Goal: Task Accomplishment & Management: Complete application form

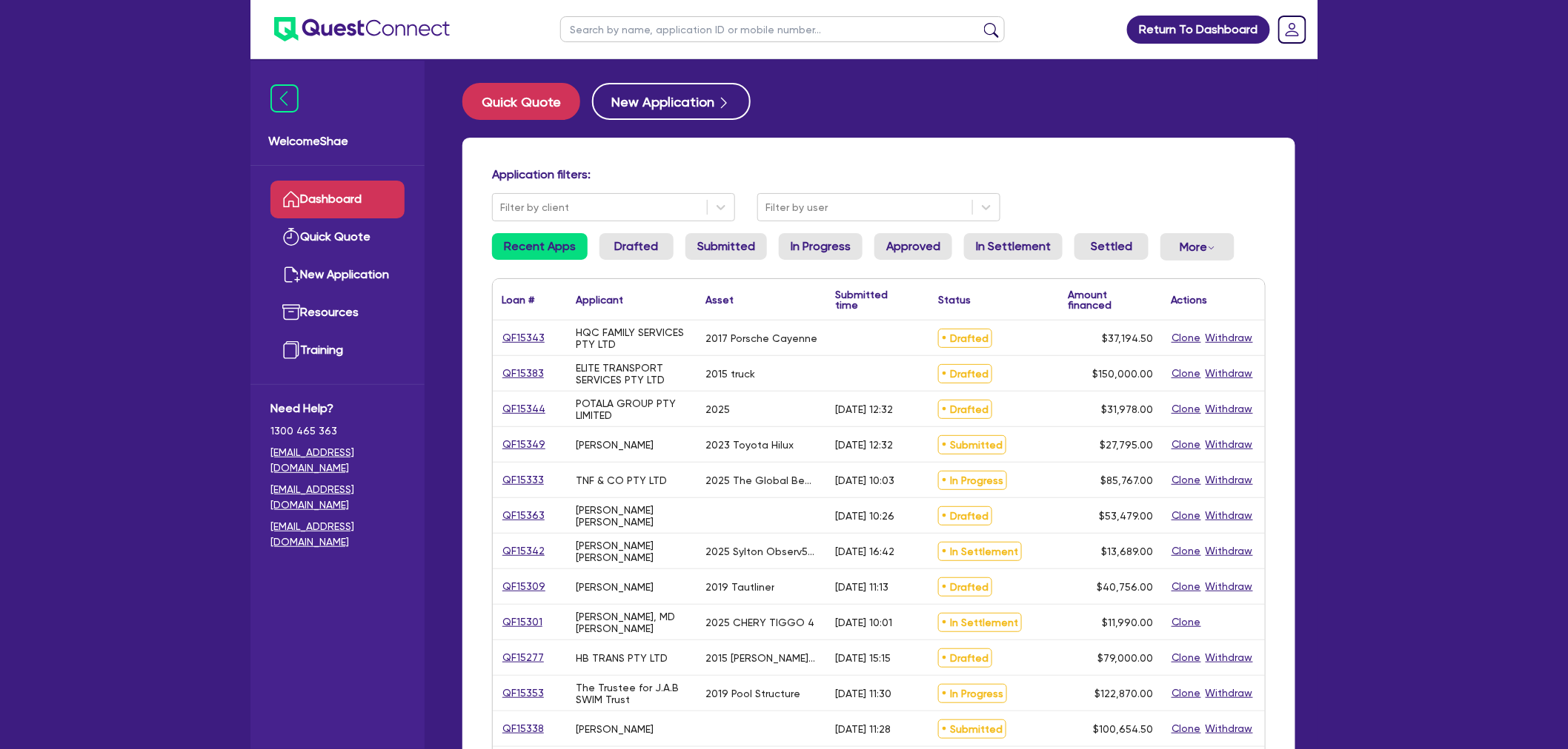
click at [616, 25] on input "text" at bounding box center [782, 29] width 444 height 26
paste input "QF15343"
type input "QF15343"
click at [980, 22] on button "submit" at bounding box center [992, 32] width 24 height 20
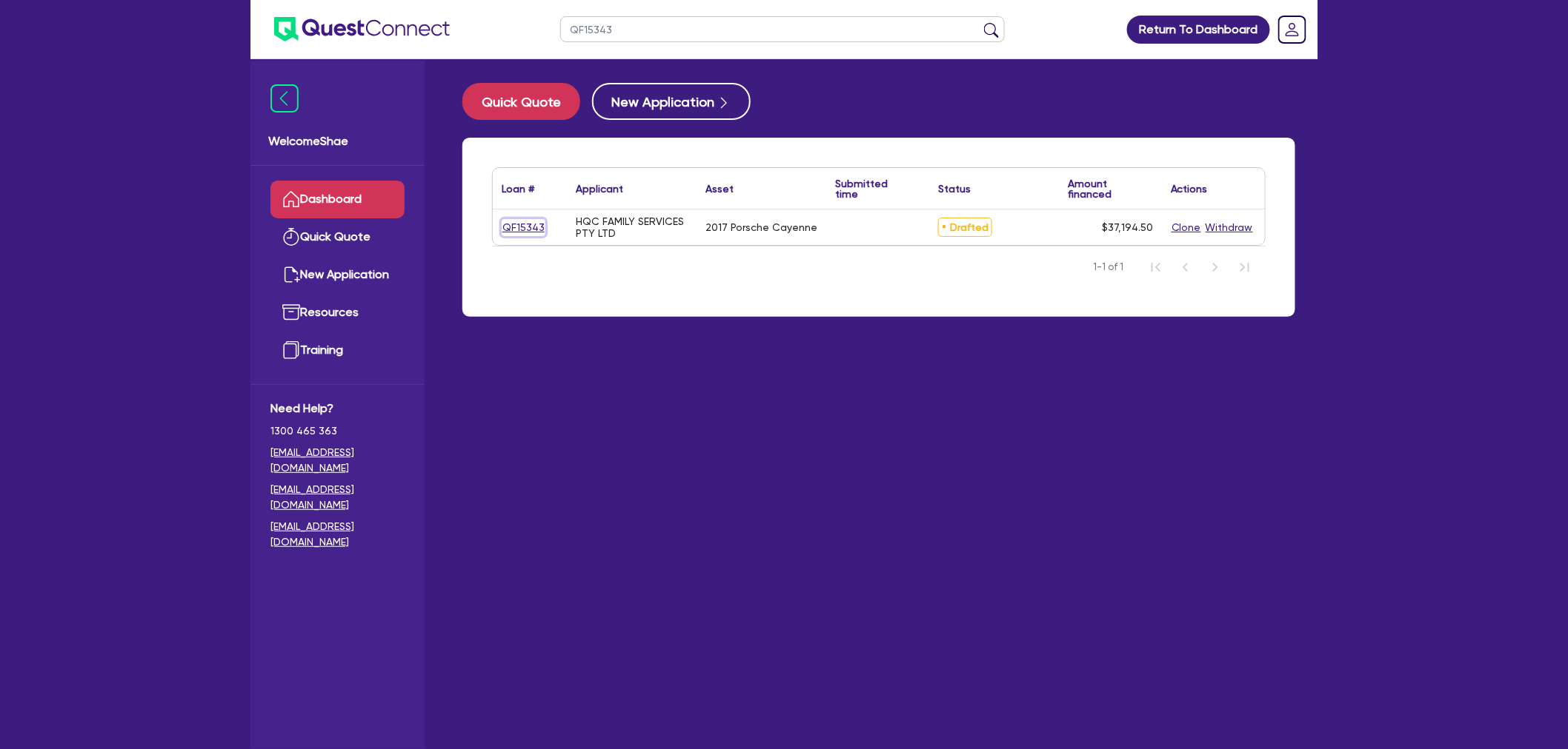
click at [517, 219] on link "QF15343" at bounding box center [523, 228] width 43 height 17
select select "CARS_AND_LIGHT_TRUCKS"
select select "PASSENGER_VEHICLES"
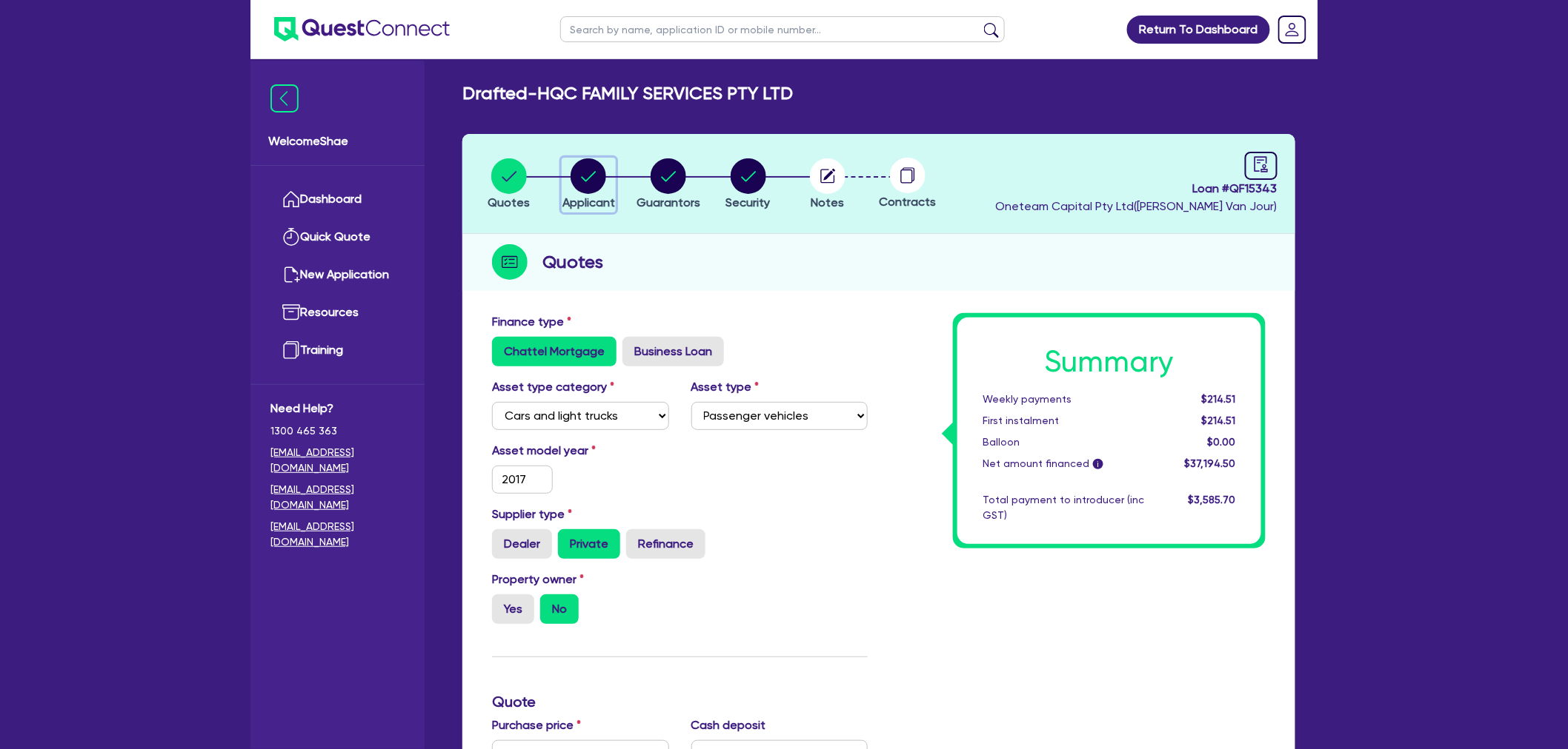
click at [599, 195] on span "Applicant" at bounding box center [589, 202] width 53 height 14
select select "COMPANY"
select select "ACCOMODATION_FOOD"
select select "HOTELS"
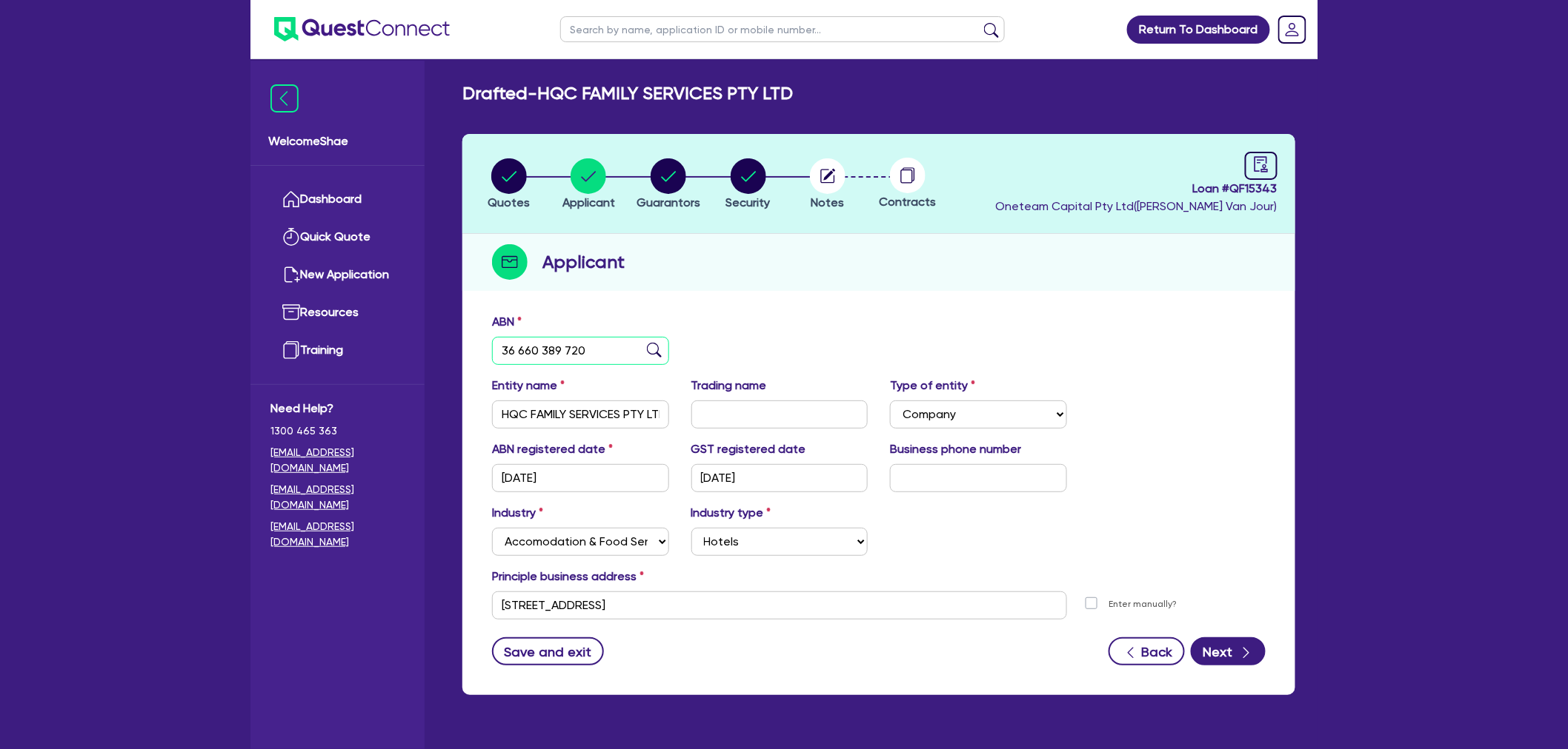
click at [531, 354] on input "36 660 389 720" at bounding box center [581, 350] width 177 height 28
click at [830, 186] on circle "button" at bounding box center [828, 176] width 36 height 36
select select "Other"
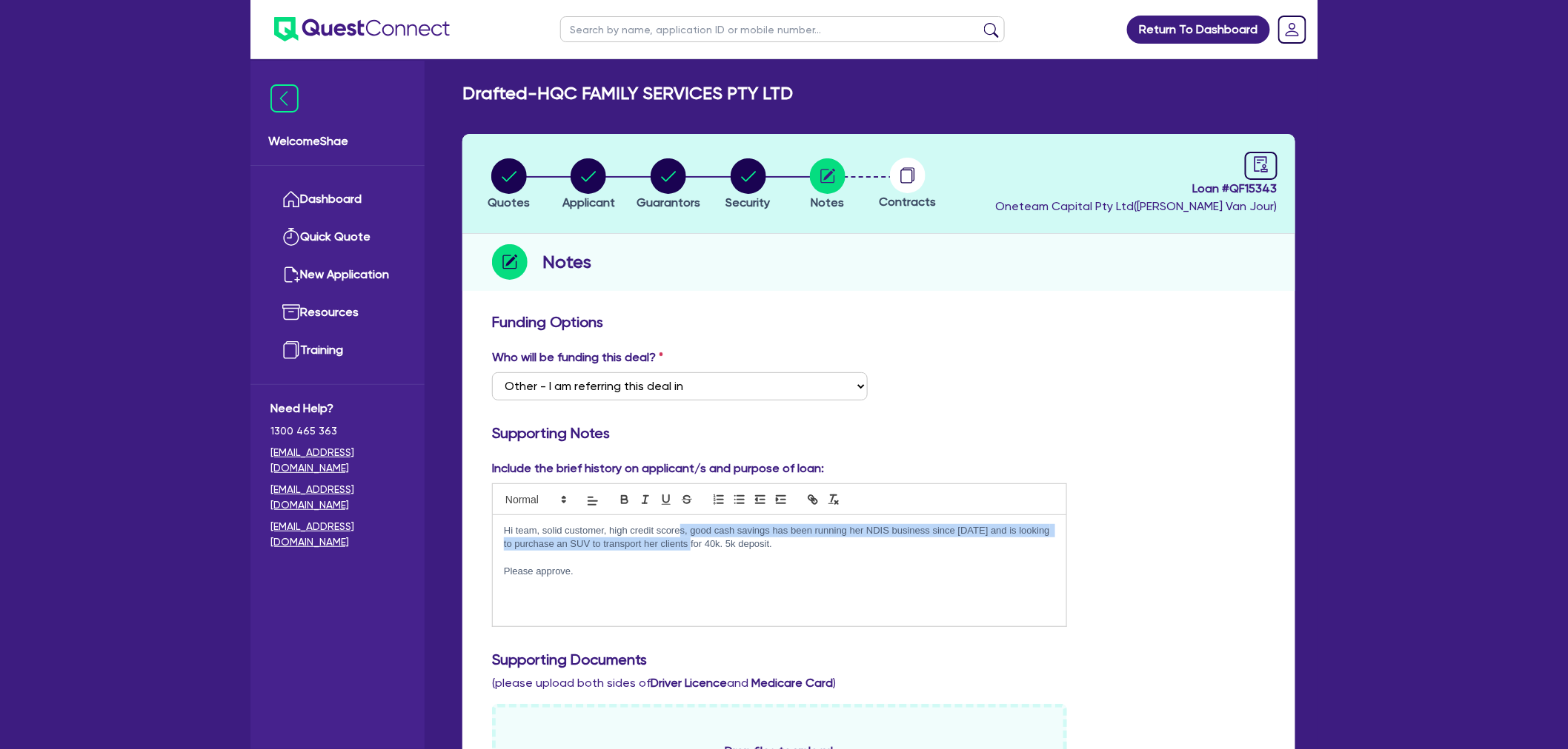
drag, startPoint x: 681, startPoint y: 530, endPoint x: 689, endPoint y: 545, distance: 17.0
click at [689, 545] on p "Hi team, solid customer, high credit scores, good cash savings has been running…" at bounding box center [779, 538] width 552 height 27
drag, startPoint x: 675, startPoint y: 176, endPoint x: 705, endPoint y: 225, distance: 57.5
click at [675, 176] on circle "button" at bounding box center [668, 176] width 36 height 36
select select "MRS"
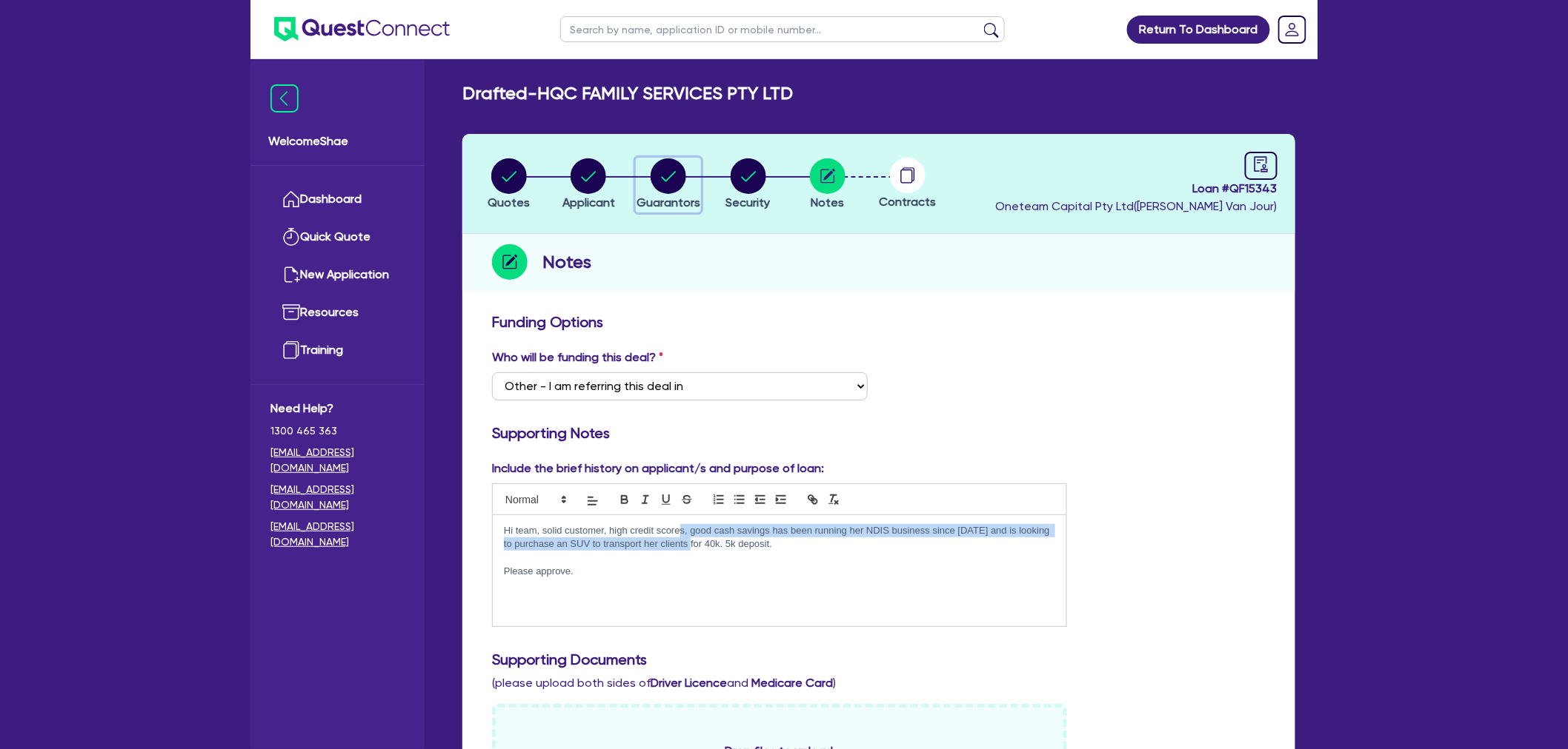
select select "[GEOGRAPHIC_DATA]"
select select "MARRIED"
select select "CASH"
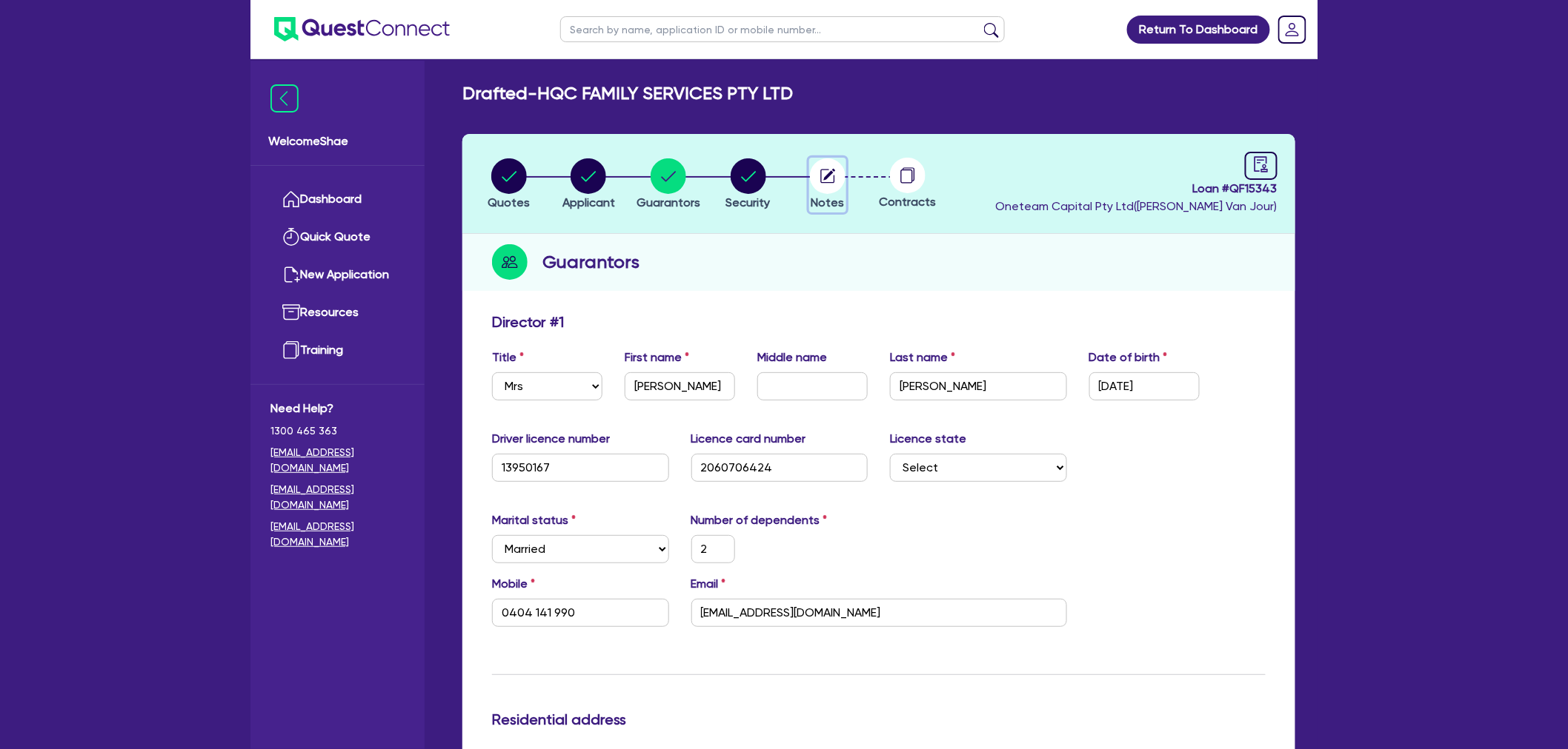
drag, startPoint x: 816, startPoint y: 186, endPoint x: 836, endPoint y: 243, distance: 60.4
click at [816, 186] on circle "button" at bounding box center [828, 176] width 36 height 36
select select "Other"
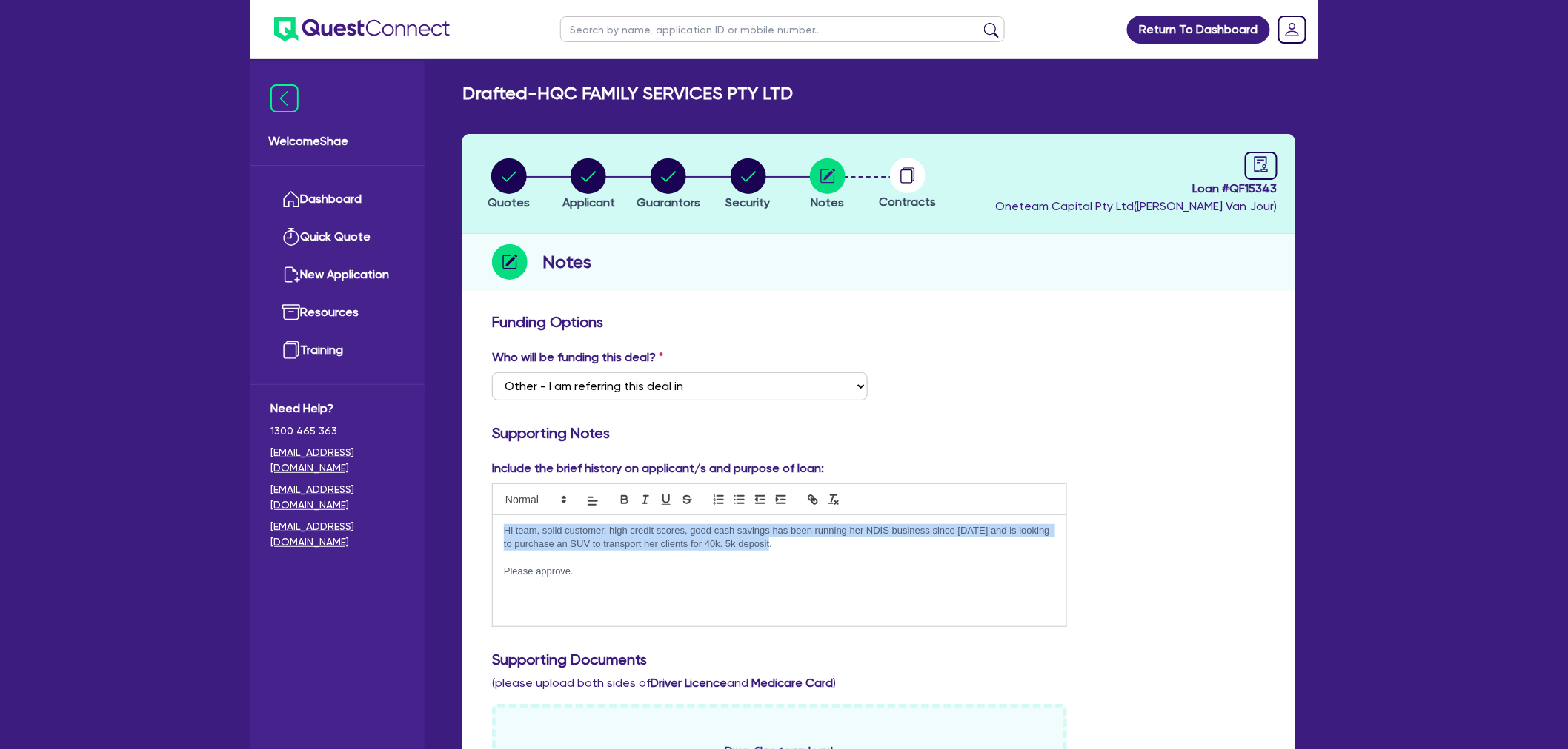
drag, startPoint x: 797, startPoint y: 544, endPoint x: 368, endPoint y: 534, distance: 429.1
click at [368, 534] on div "Welcome Shae Dashboard Quick Quote New Application Ref Company Ref Salesperson …" at bounding box center [784, 706] width 1067 height 1413
click at [1220, 360] on div "Who will be funding this deal? Select I want Quest to fund 100% I will fund 100…" at bounding box center [878, 380] width 796 height 64
drag, startPoint x: 674, startPoint y: 169, endPoint x: 732, endPoint y: 233, distance: 86.4
click at [674, 169] on circle "button" at bounding box center [668, 176] width 36 height 36
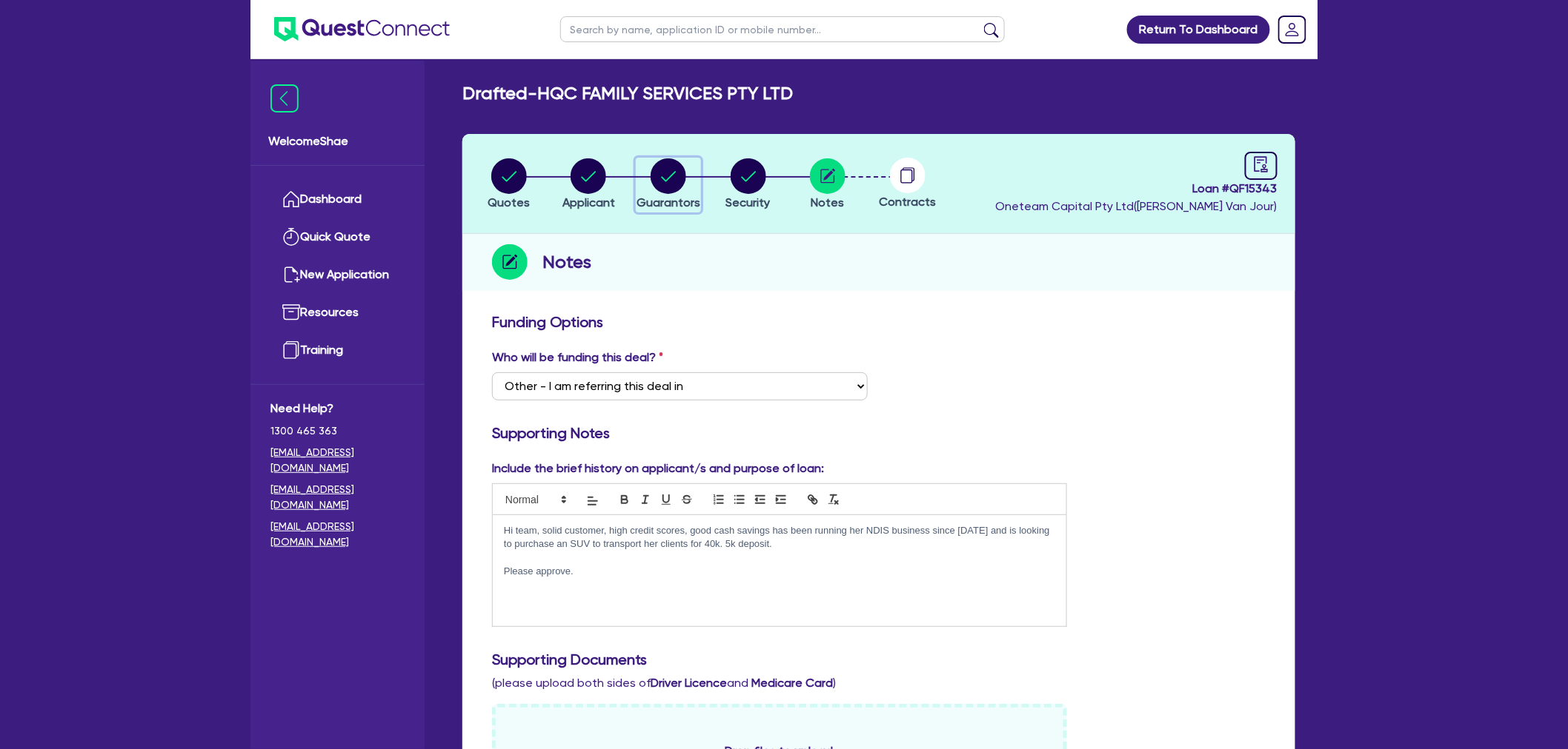
select select "MRS"
select select "[GEOGRAPHIC_DATA]"
select select "MARRIED"
select select "CASH"
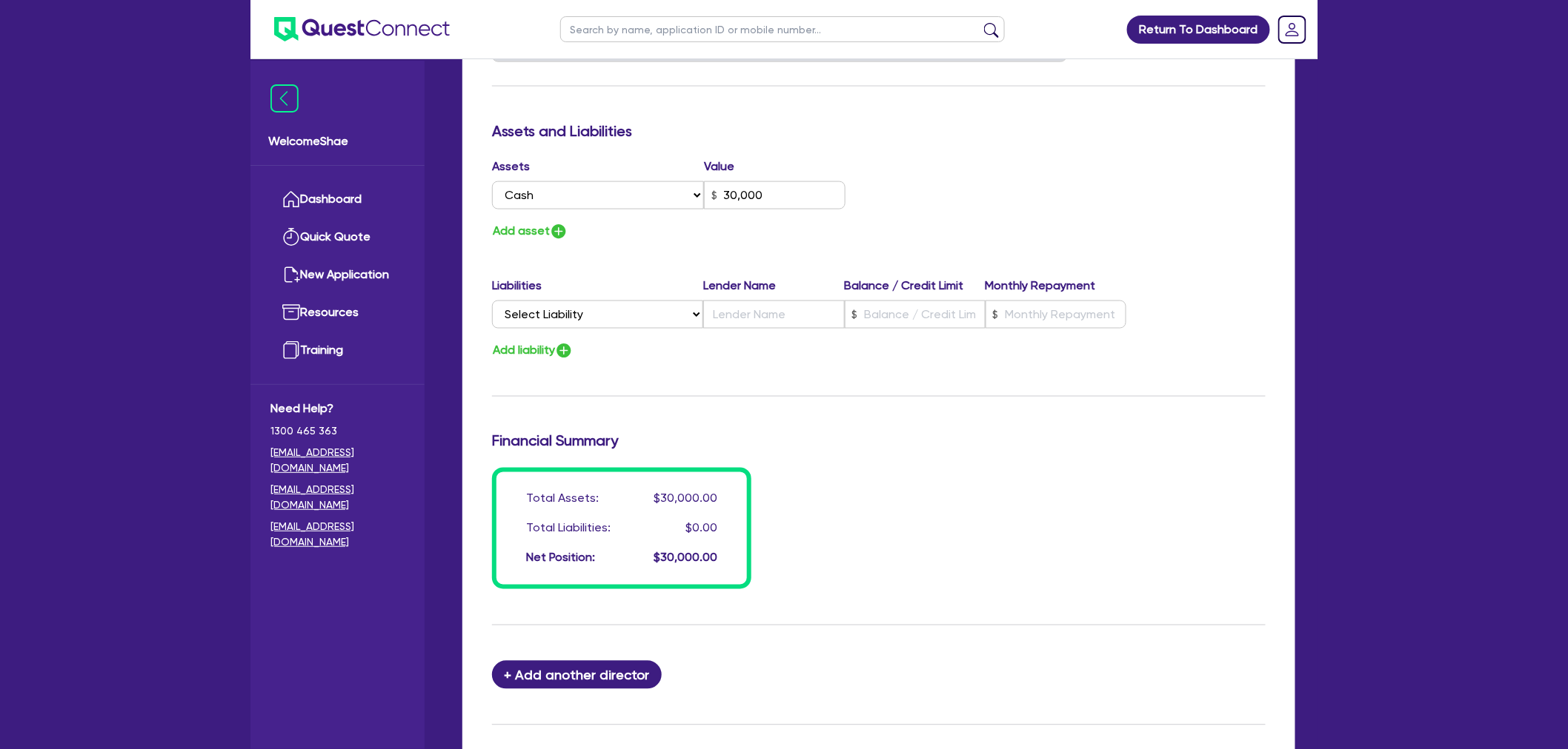
scroll to position [822, 0]
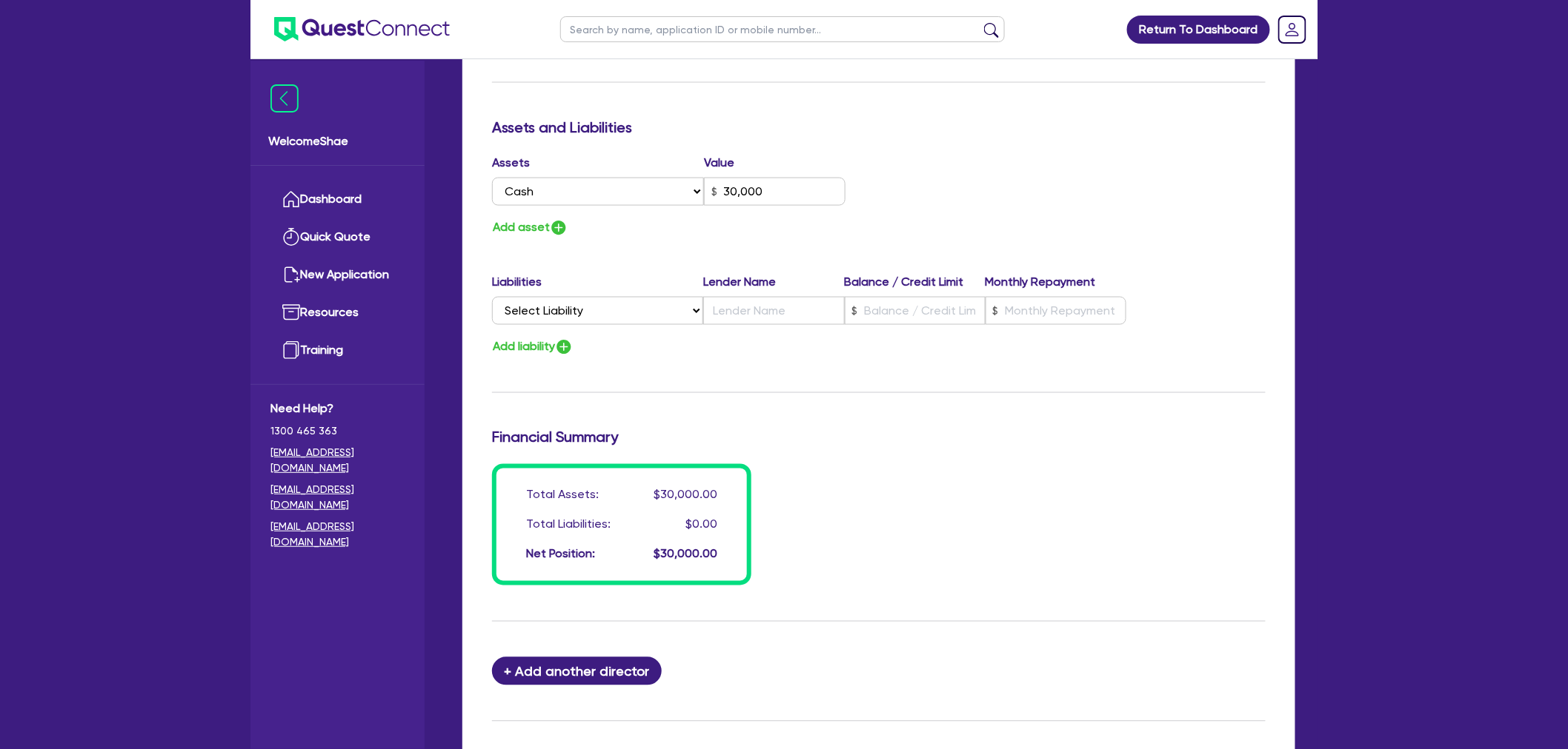
click at [1323, 250] on div "Return To Dashboard Edit Profile Logout Welcome Shae Dashboard Quick Quote New …" at bounding box center [784, 42] width 1089 height 1728
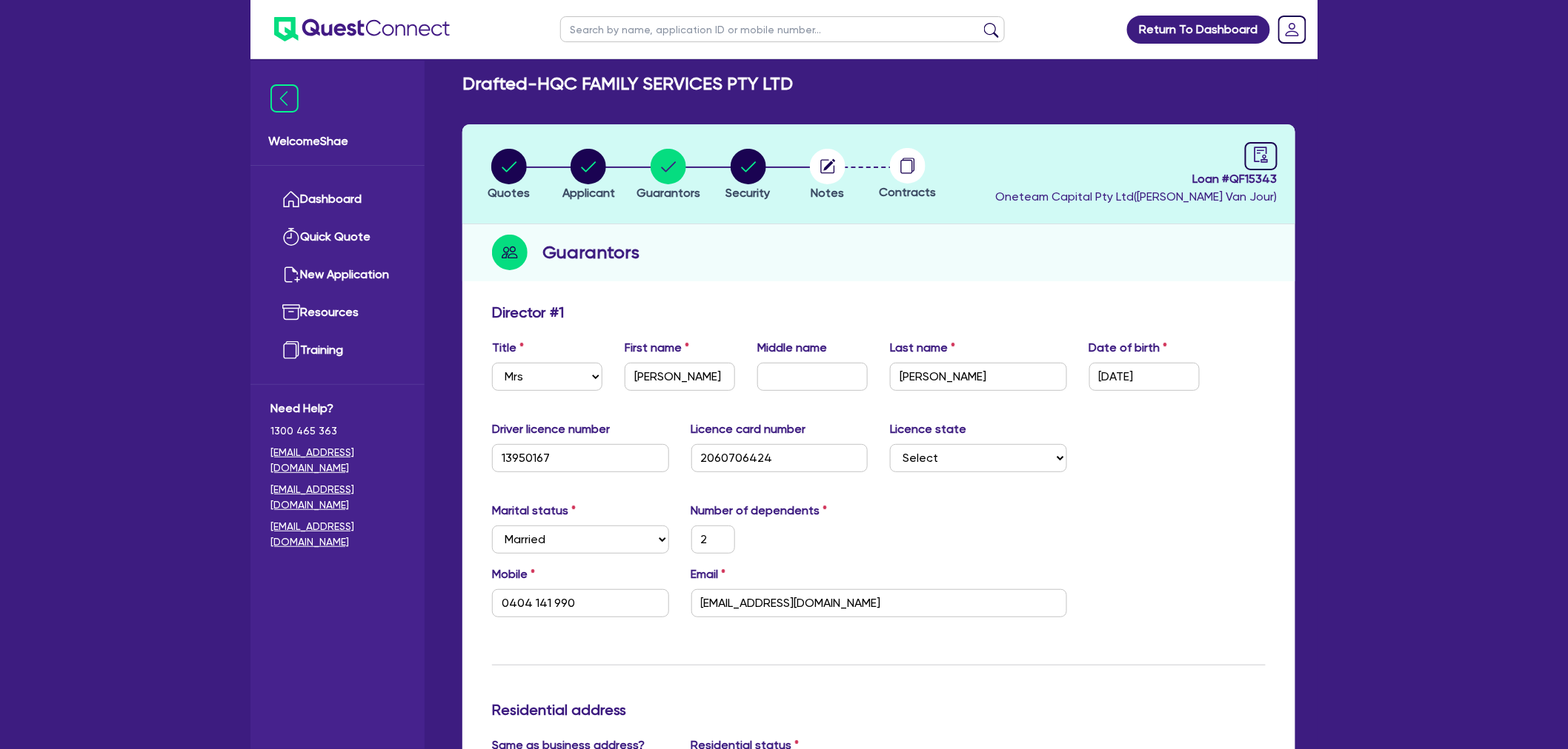
scroll to position [0, 0]
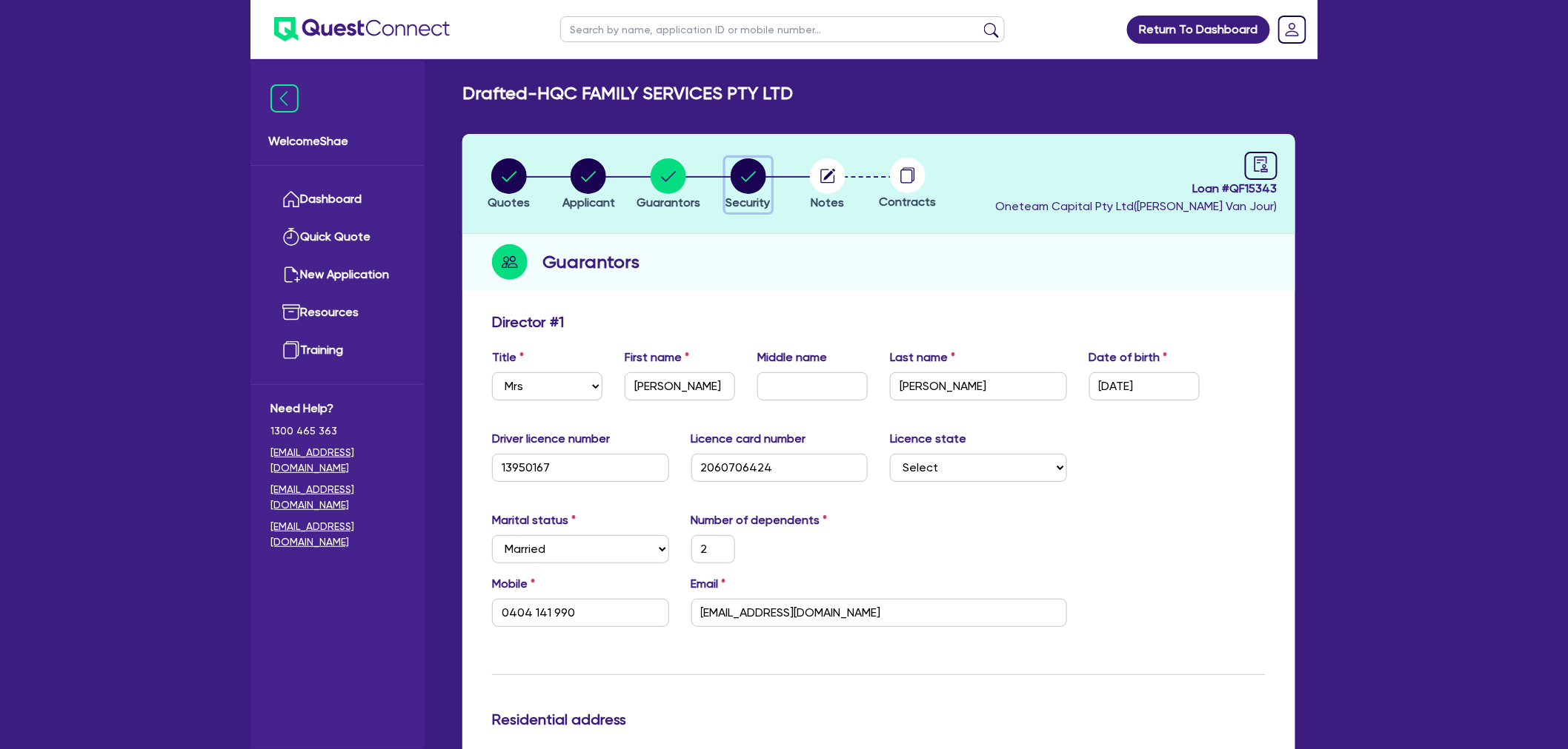
click at [733, 170] on circle "button" at bounding box center [749, 176] width 36 height 36
select select "CARS_AND_LIGHT_TRUCKS"
select select "PASSENGER_VEHICLES"
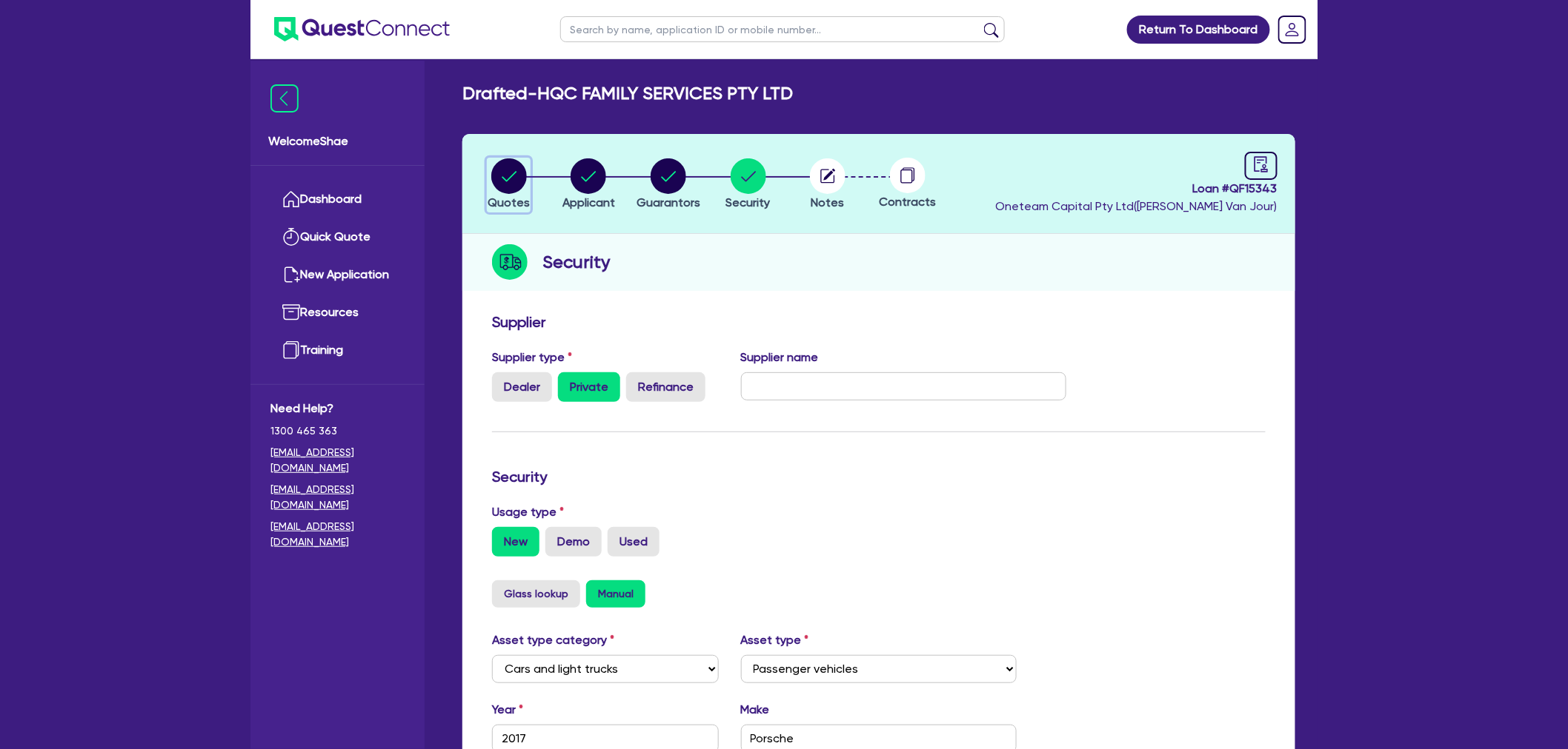
click at [514, 178] on circle "button" at bounding box center [509, 176] width 36 height 36
select select "CARS_AND_LIGHT_TRUCKS"
select select "PASSENGER_VEHICLES"
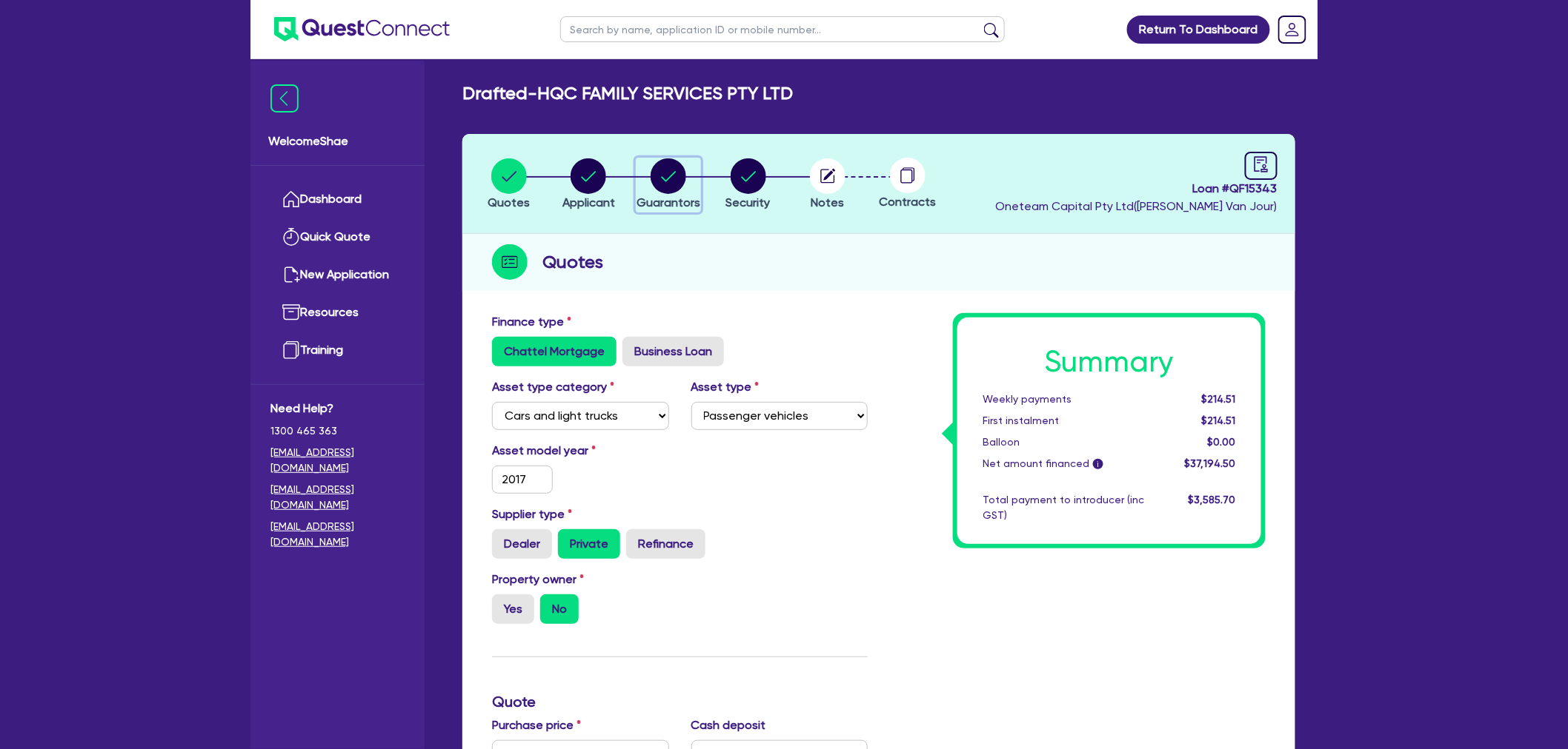
click at [665, 170] on circle "button" at bounding box center [668, 176] width 36 height 36
select select "MRS"
select select "[GEOGRAPHIC_DATA]"
select select "MARRIED"
select select "CASH"
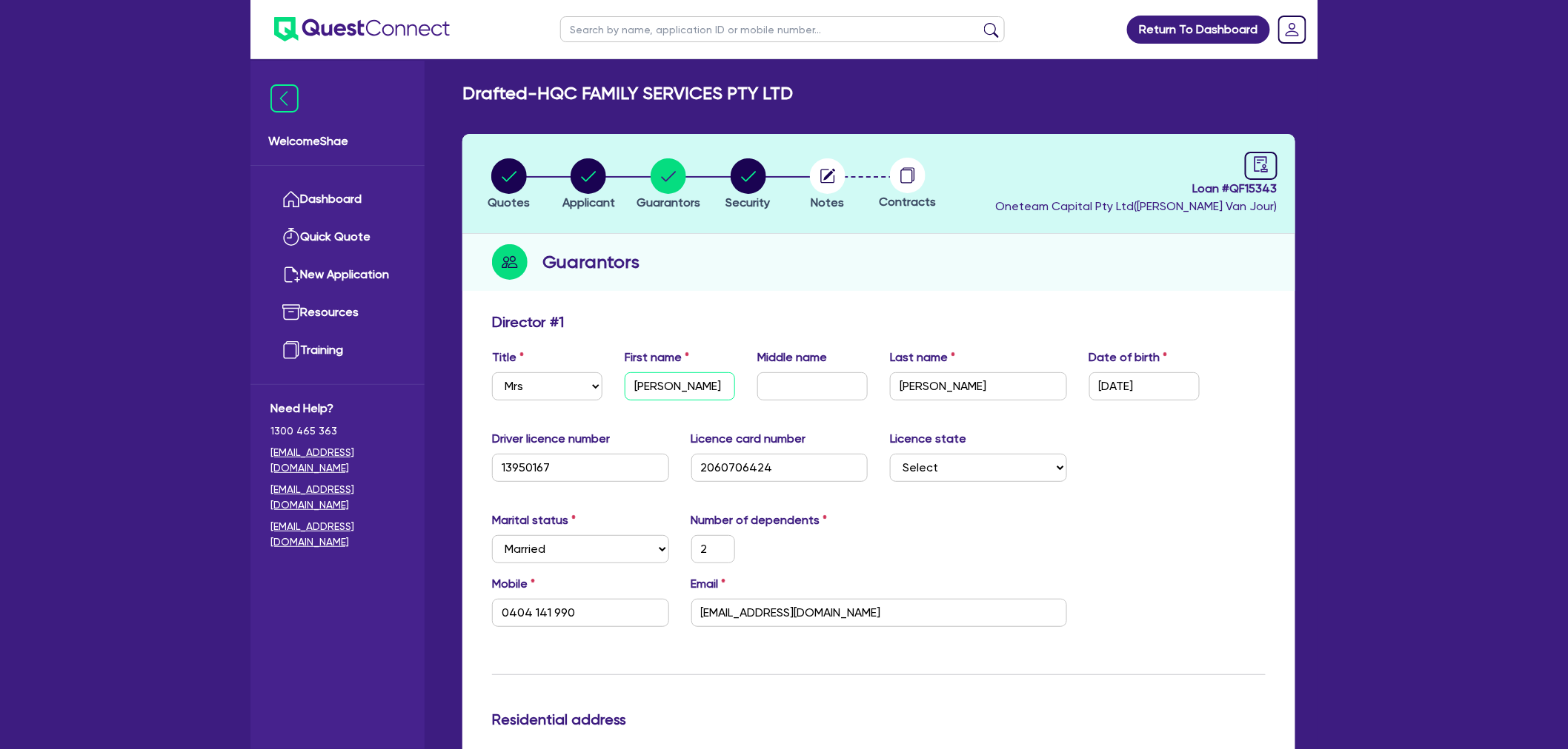
click at [649, 386] on input "[PERSON_NAME]" at bounding box center [680, 386] width 110 height 28
click at [935, 387] on input "[PERSON_NAME]" at bounding box center [979, 386] width 177 height 28
drag, startPoint x: 935, startPoint y: 387, endPoint x: 858, endPoint y: 382, distance: 77.2
click at [934, 387] on input "[PERSON_NAME]" at bounding box center [979, 386] width 177 height 28
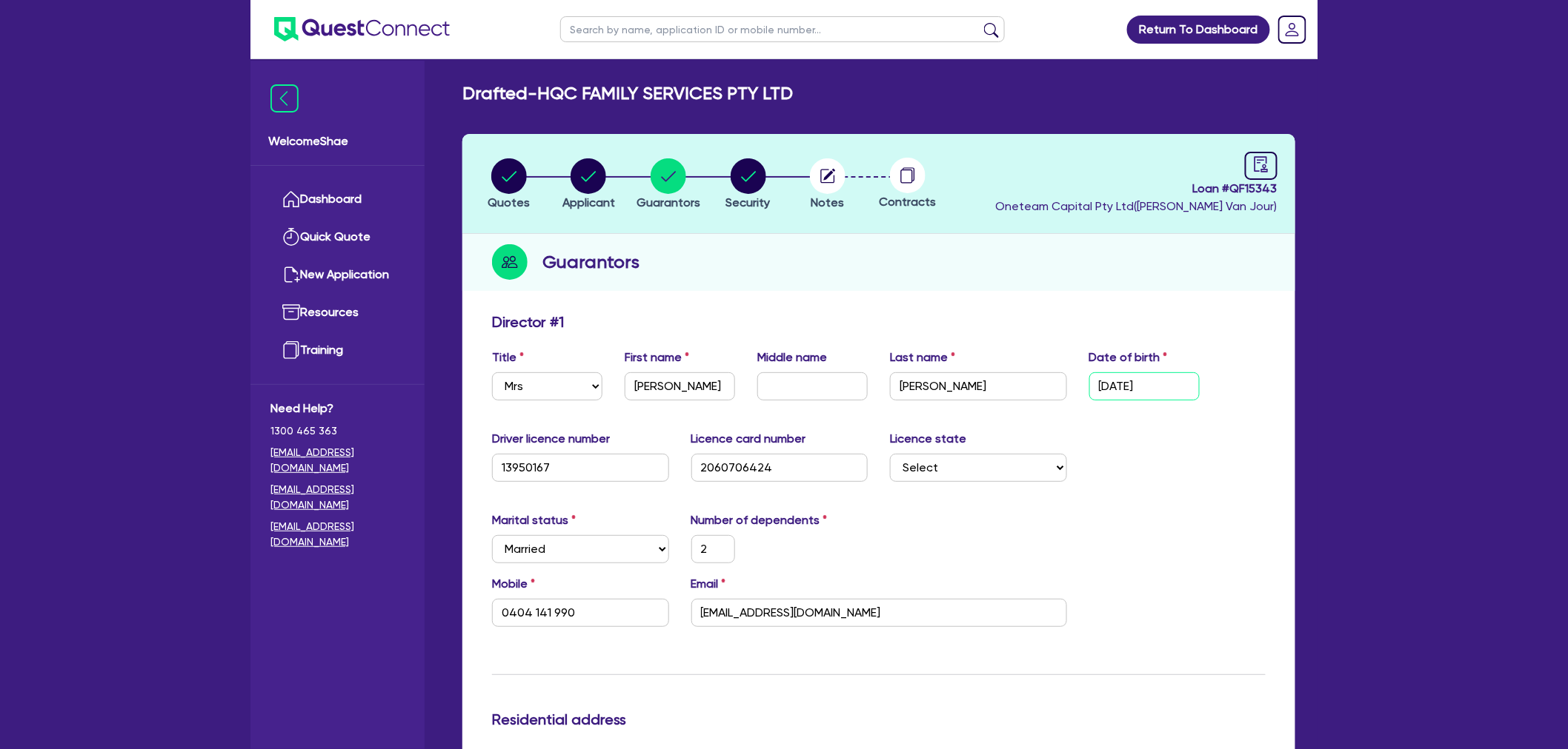
drag, startPoint x: 1190, startPoint y: 374, endPoint x: 954, endPoint y: 396, distance: 237.0
click at [1013, 389] on div "Title Select Mr Mrs Ms Miss Dr First name [PERSON_NAME] Middle name Last name […" at bounding box center [878, 380] width 796 height 64
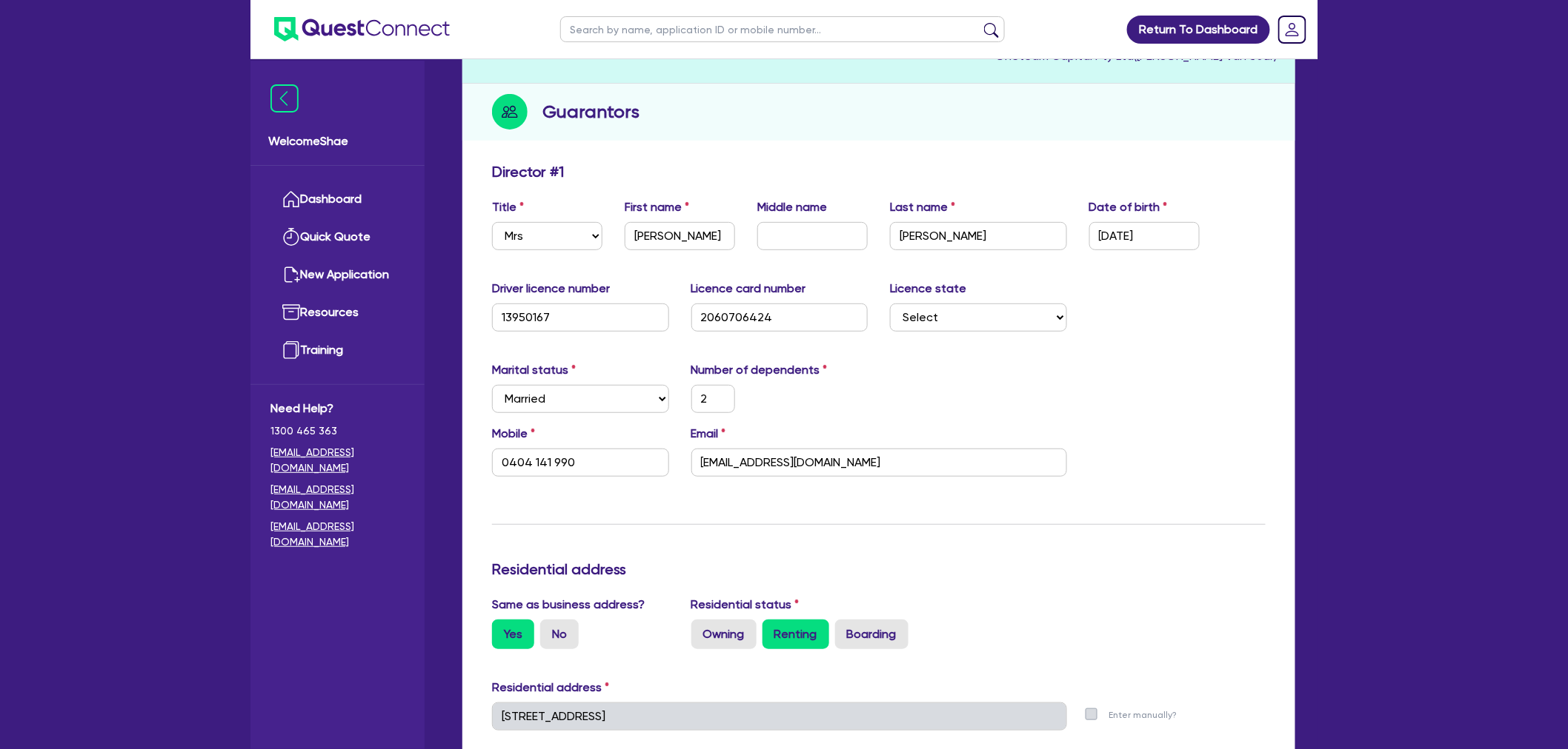
scroll to position [246, 0]
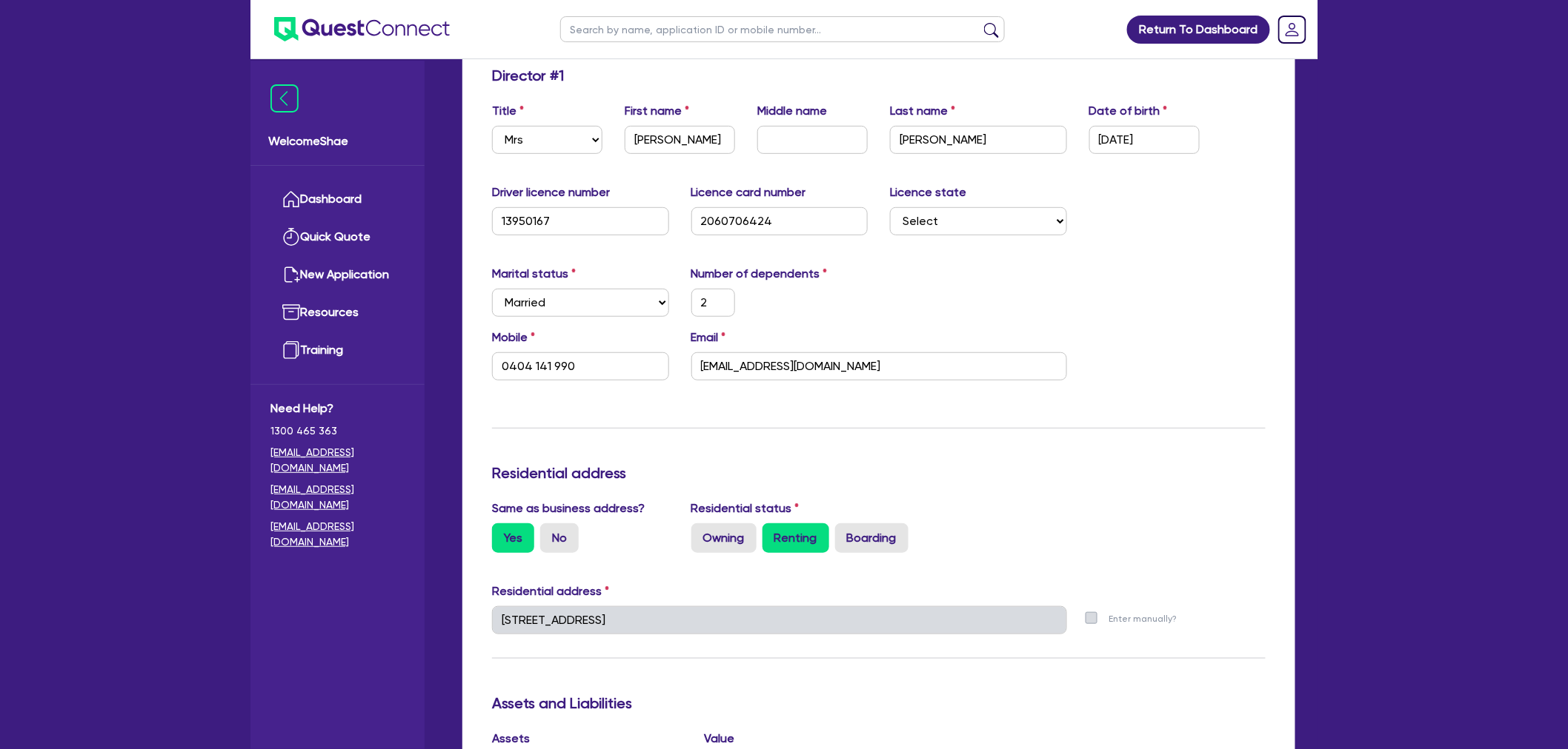
click at [331, 619] on div "Welcome Shae Dashboard Quick Quote New Application Ref Company Ref Salesperson …" at bounding box center [784, 618] width 1067 height 1728
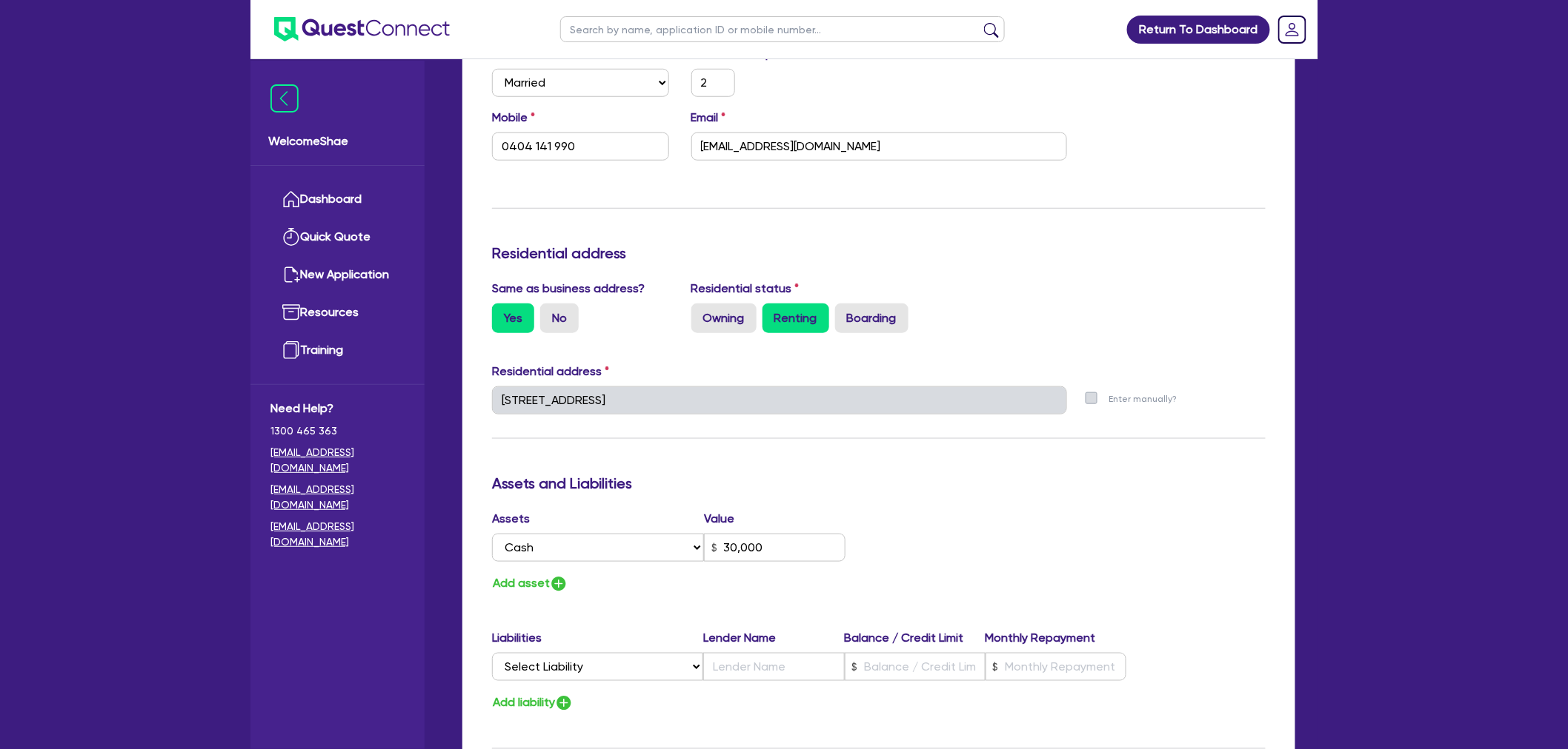
scroll to position [493, 0]
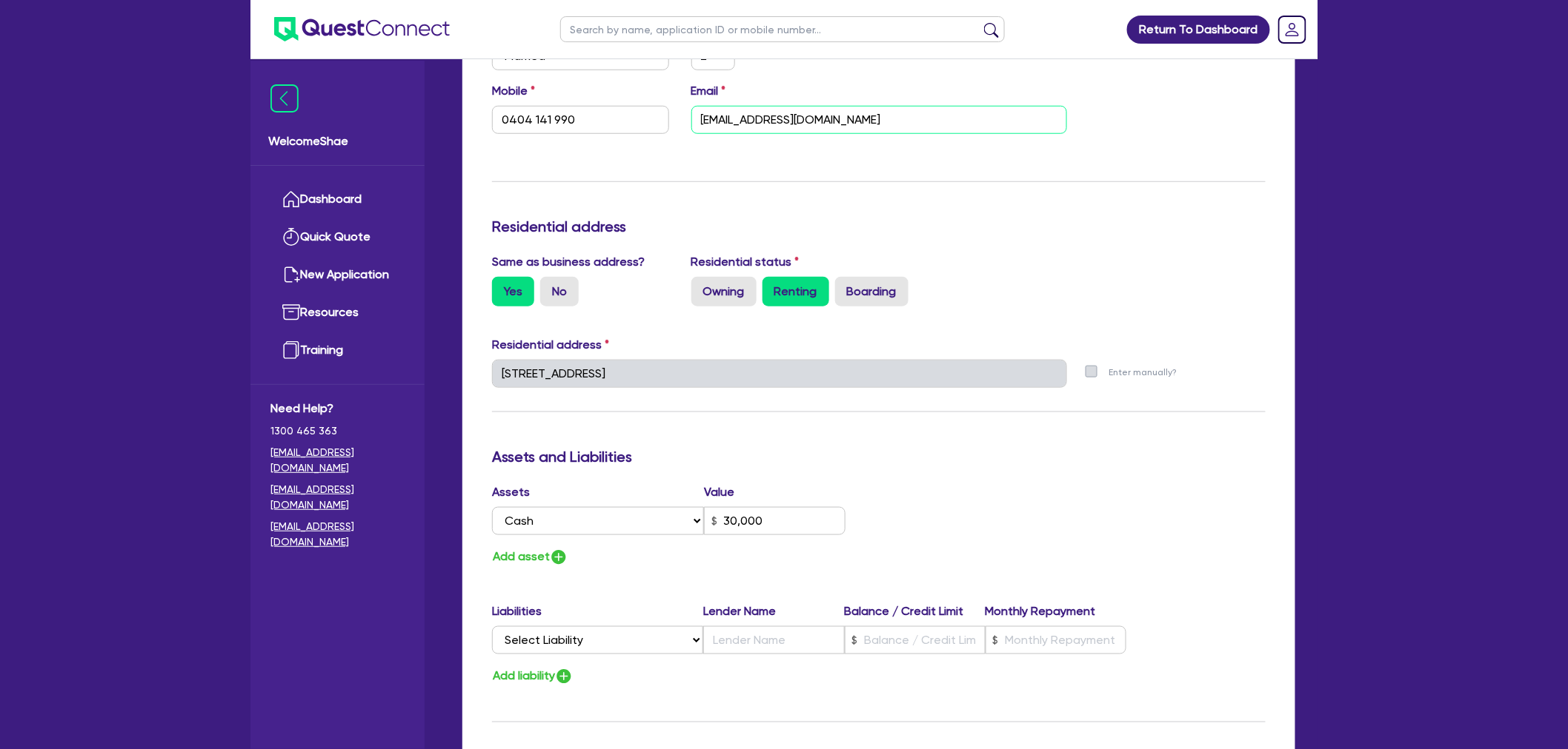
click at [761, 123] on input "[EMAIL_ADDRESS][DOMAIN_NAME]" at bounding box center [879, 119] width 376 height 28
click at [541, 123] on input "0404 141 990" at bounding box center [581, 119] width 177 height 28
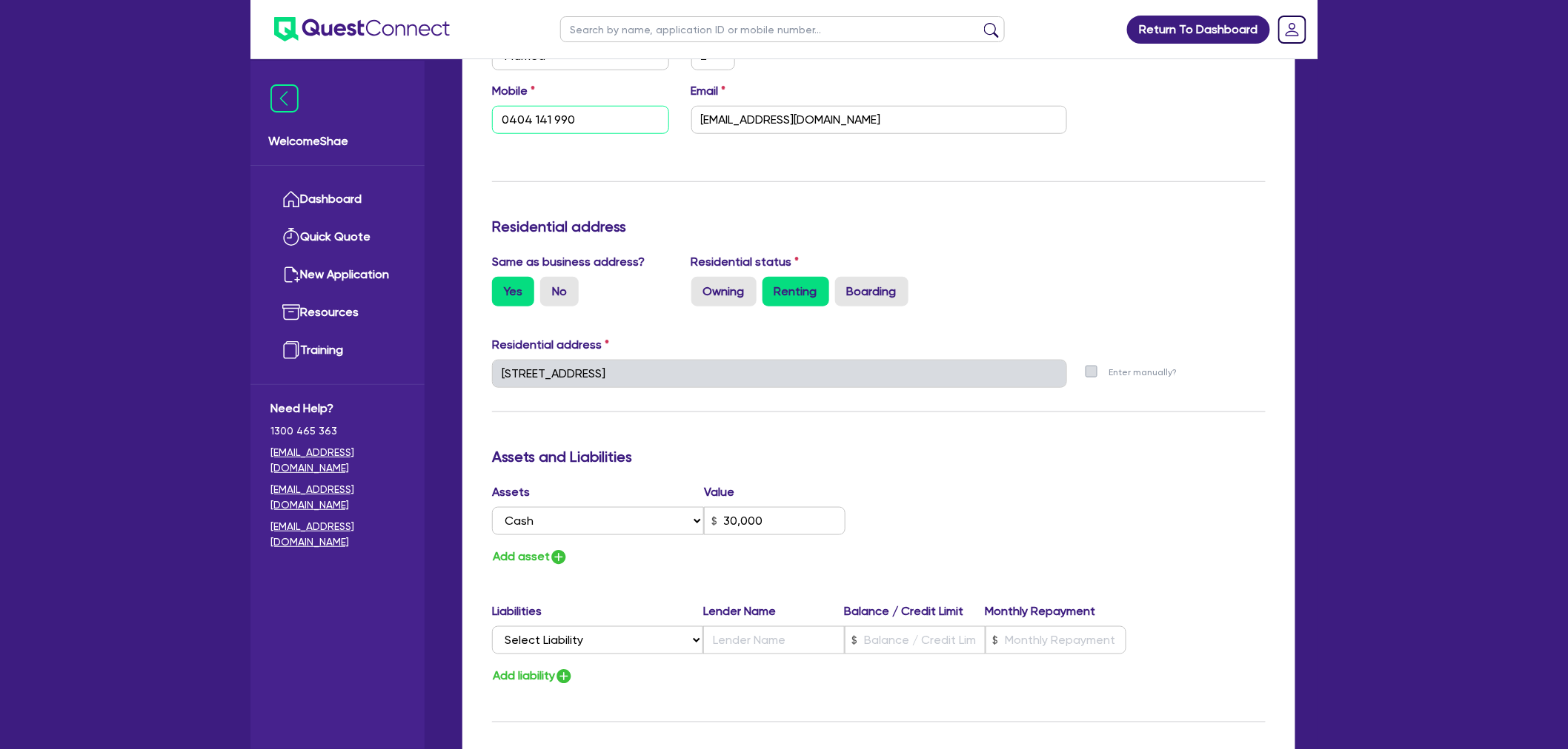
click at [541, 123] on input "0404 141 990" at bounding box center [581, 119] width 177 height 28
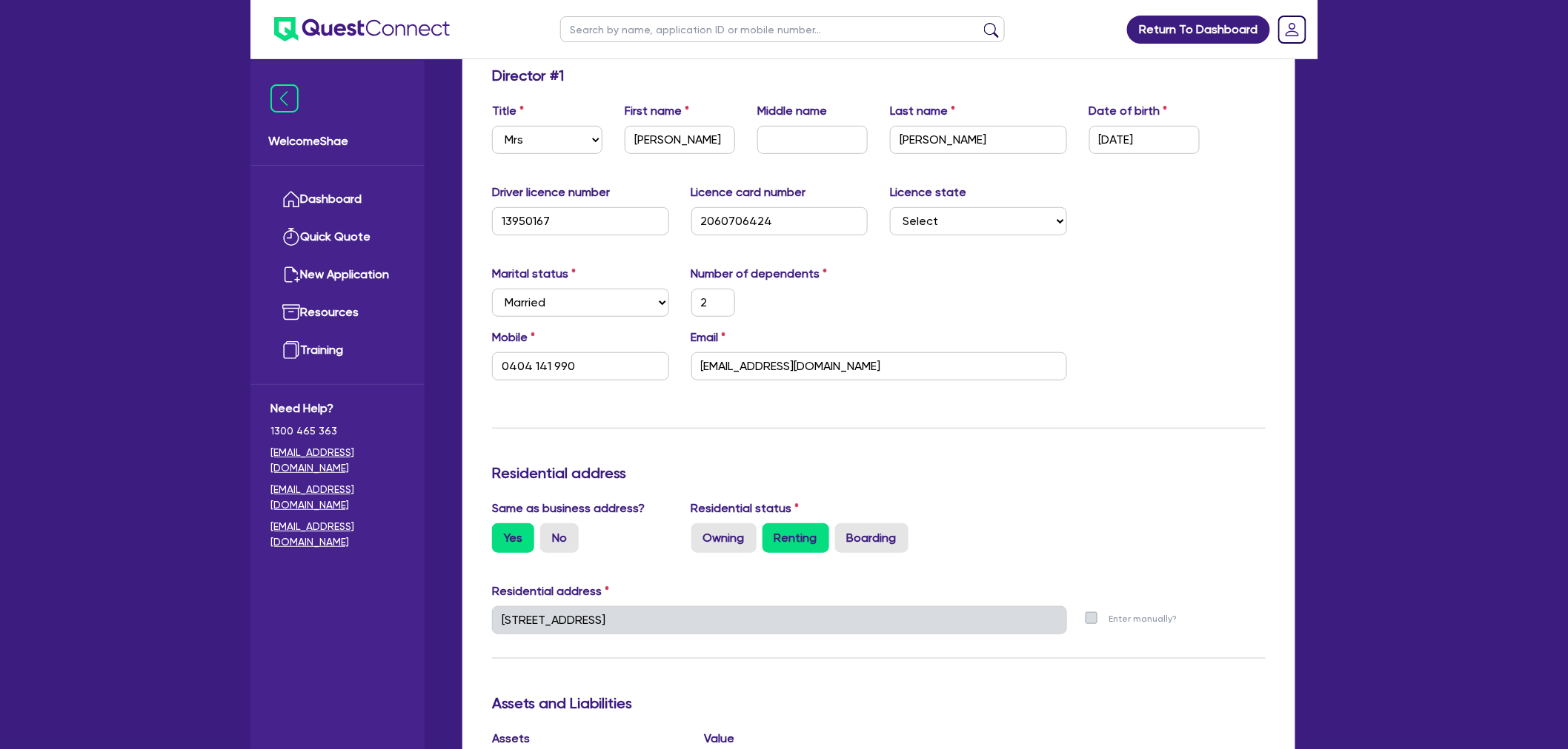
scroll to position [164, 0]
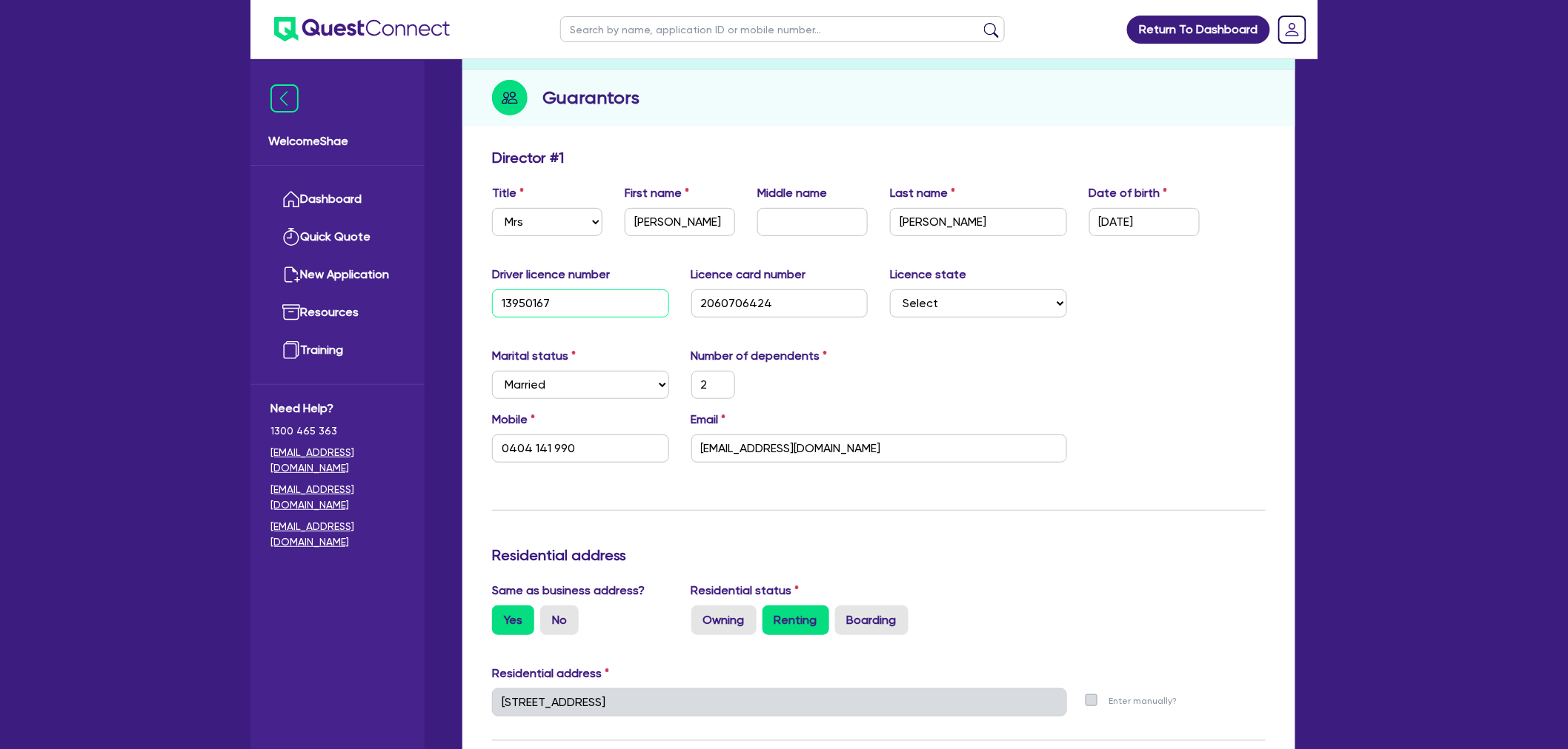
click at [529, 298] on input "13950167" at bounding box center [581, 303] width 177 height 28
click at [736, 299] on input "2060706424" at bounding box center [780, 303] width 177 height 28
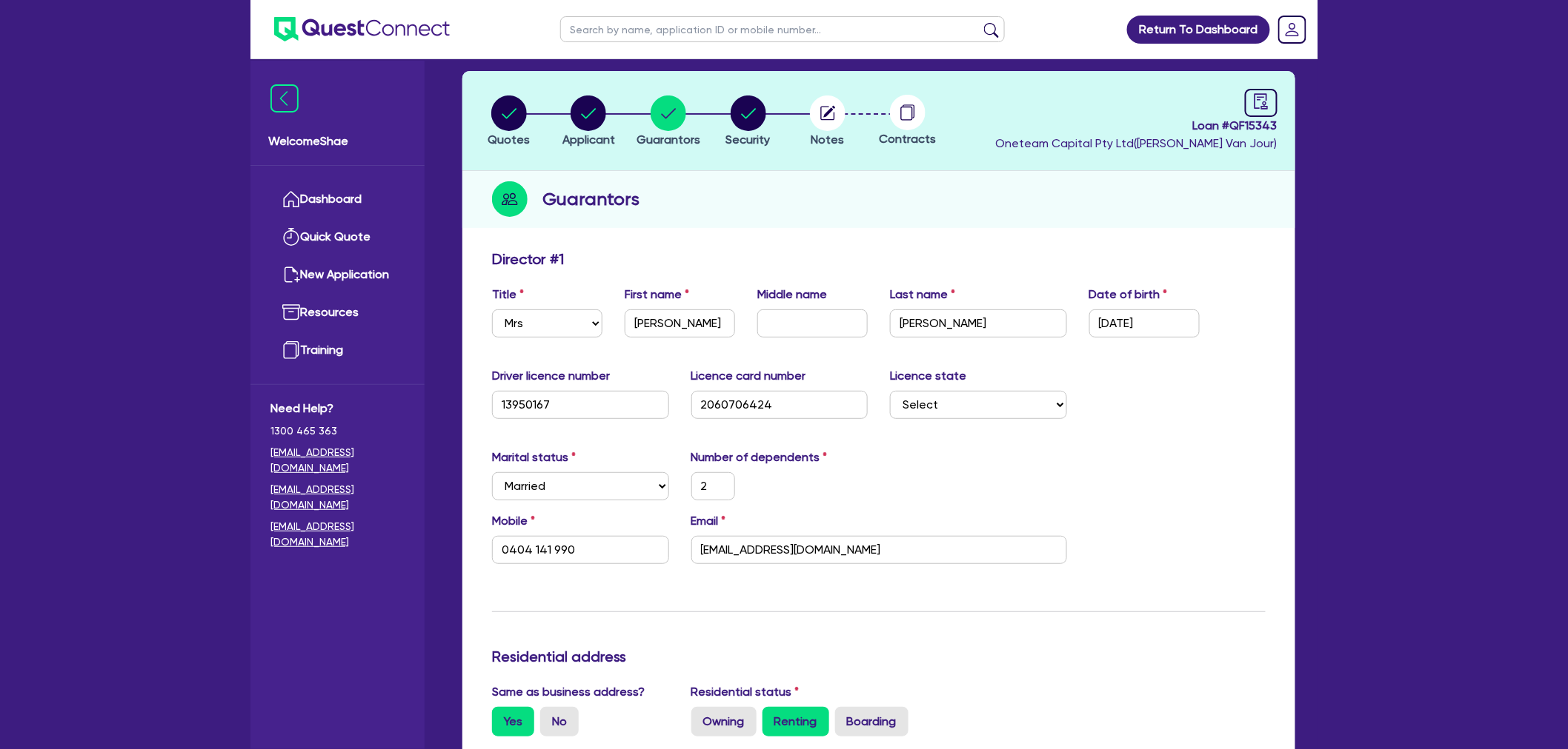
scroll to position [0, 0]
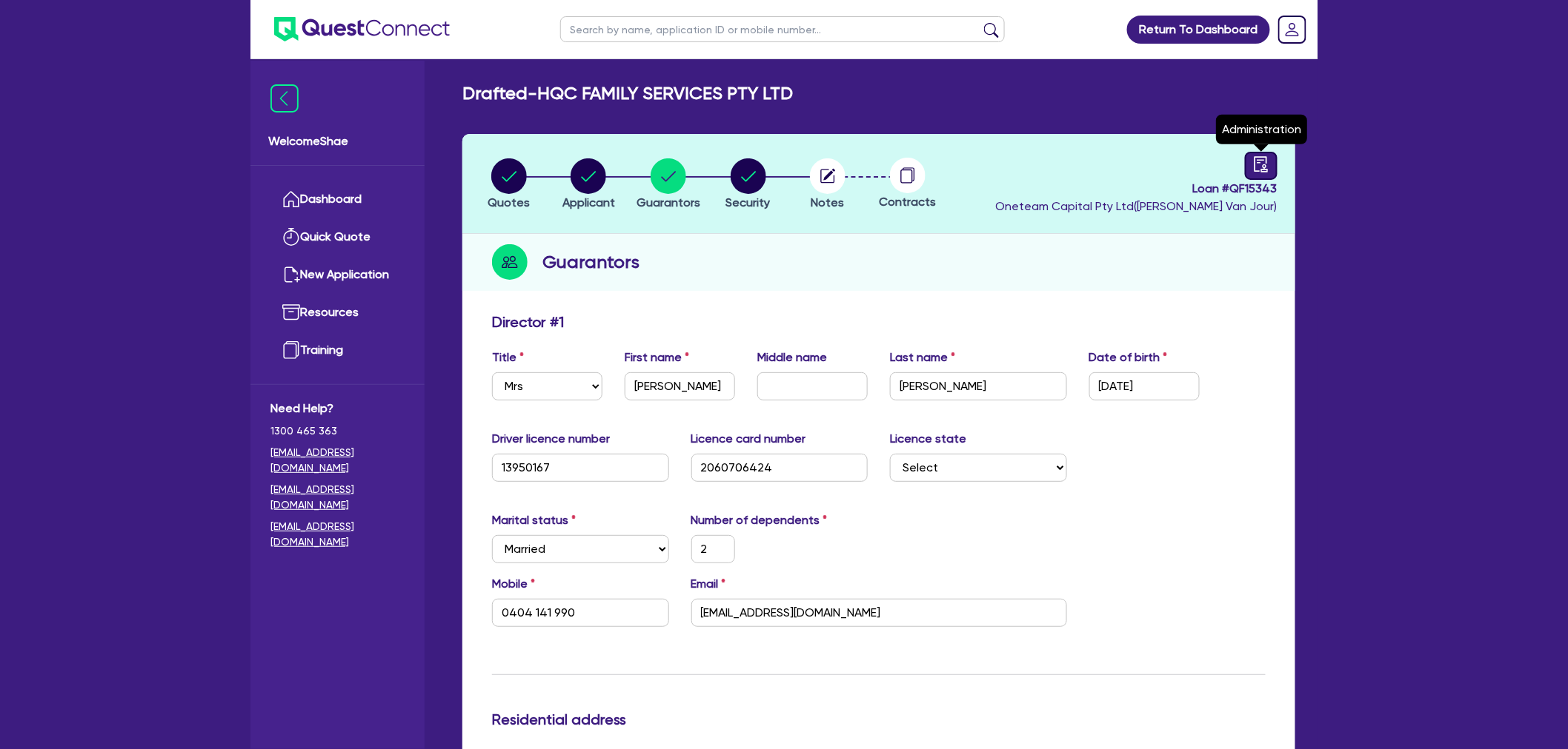
click at [1254, 167] on icon "audit" at bounding box center [1261, 164] width 14 height 15
select select "DRAFTED_NEW"
select select "Other"
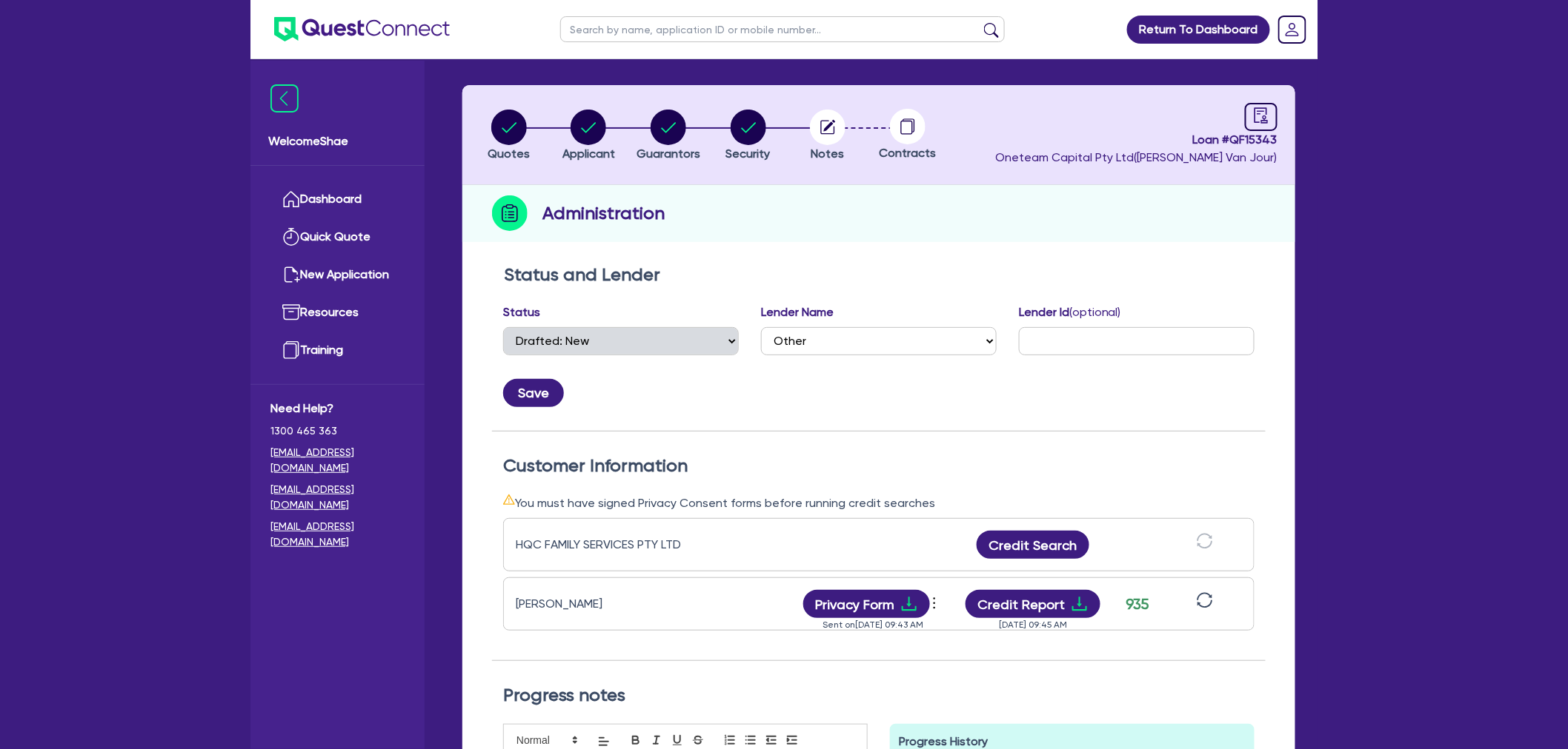
scroll to position [246, 0]
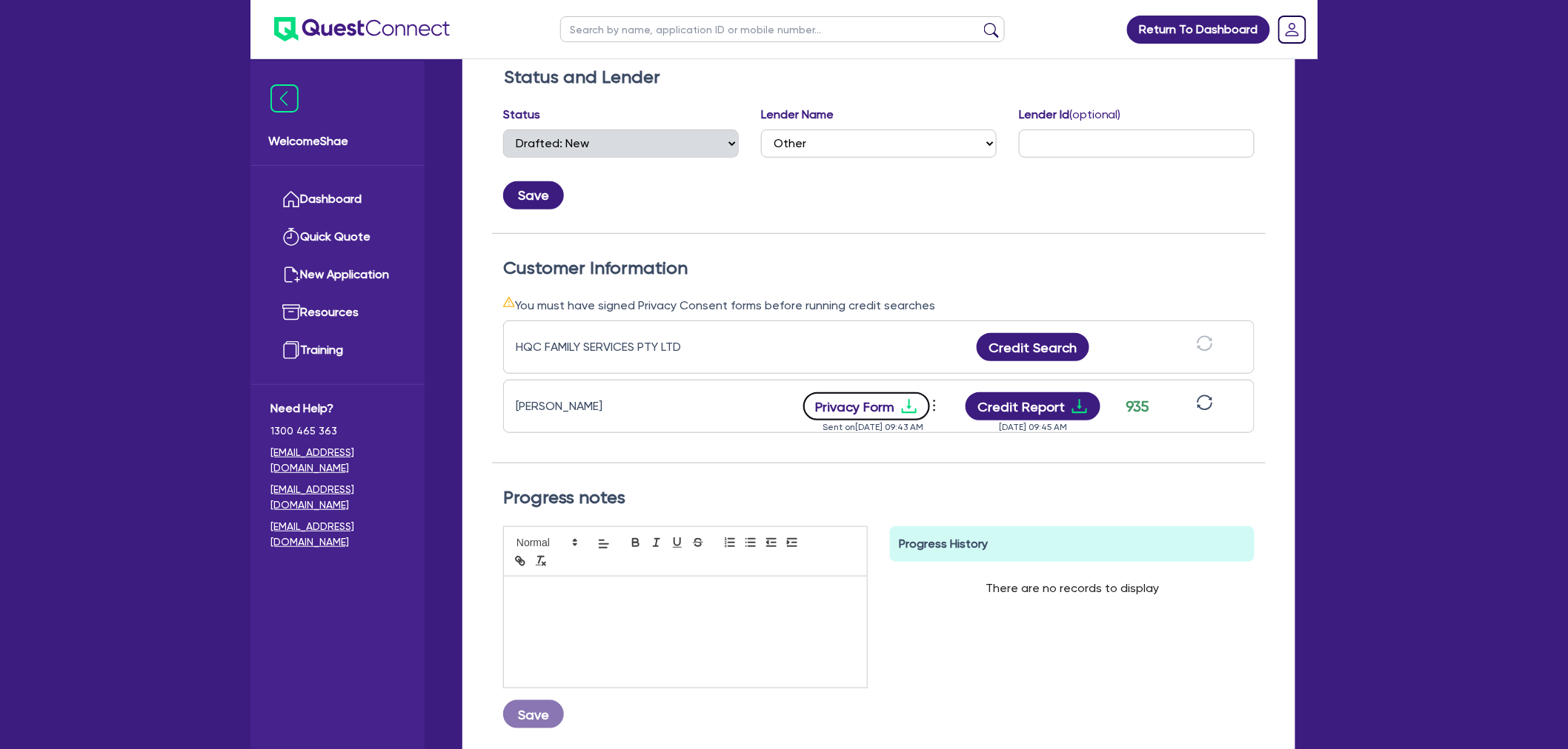
click at [848, 409] on button "Privacy Form" at bounding box center [866, 406] width 127 height 28
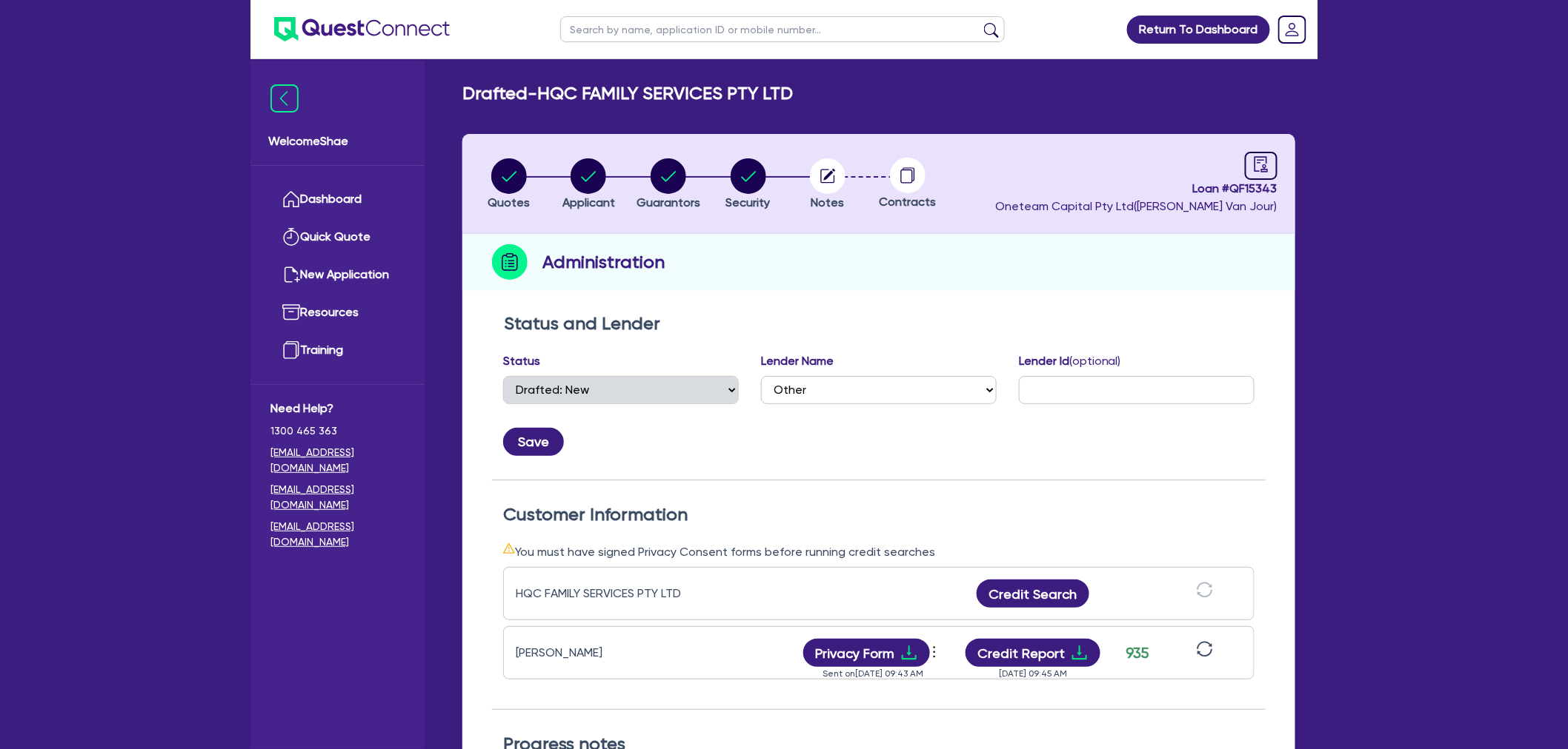
click at [841, 178] on circle "button" at bounding box center [828, 176] width 36 height 36
select select "Other"
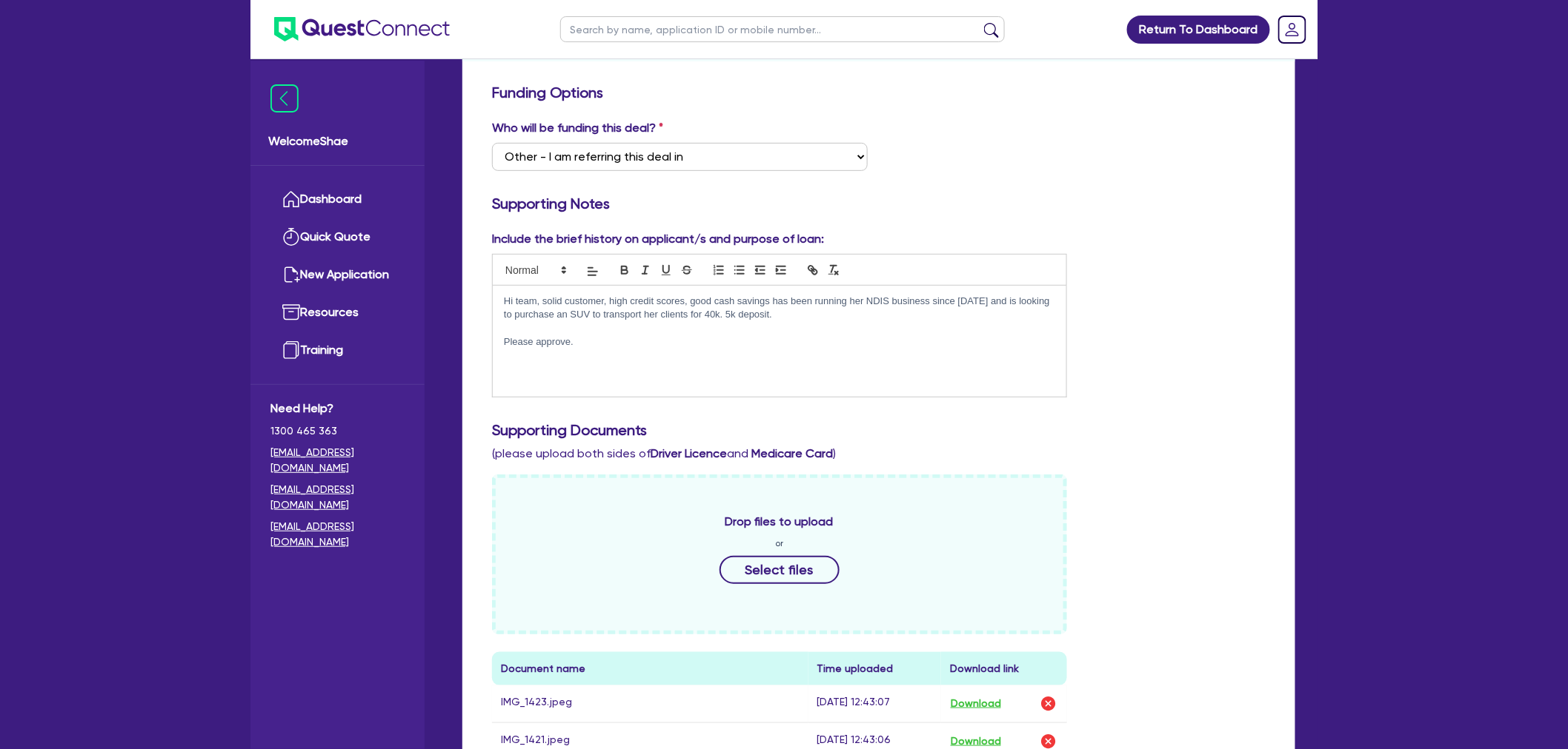
scroll to position [329, 0]
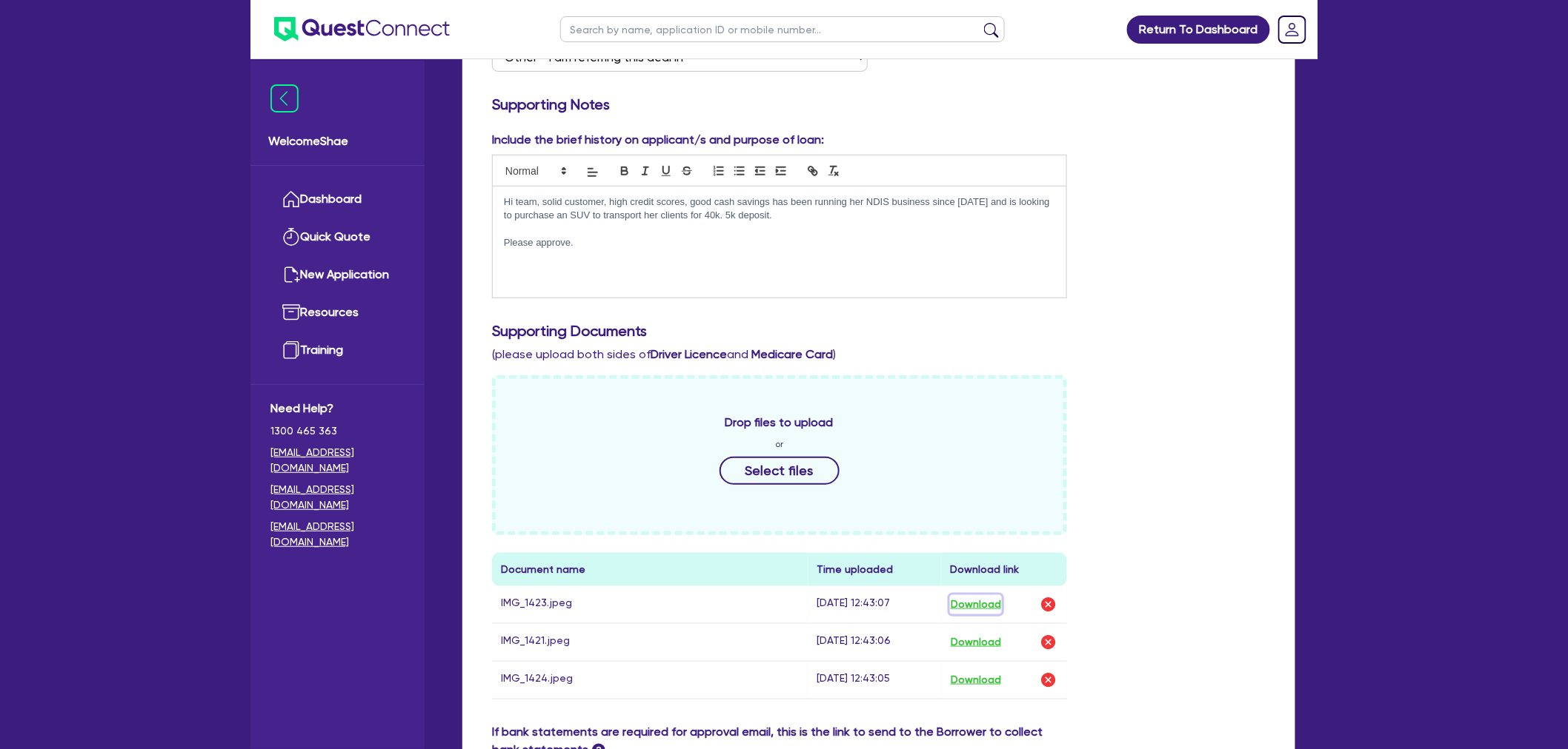
click at [981, 608] on button "Download" at bounding box center [975, 605] width 52 height 20
click at [978, 633] on button "Download" at bounding box center [975, 642] width 52 height 20
click at [972, 676] on button "Download" at bounding box center [975, 680] width 52 height 20
click at [1499, 314] on div "Return To Dashboard Edit Profile Logout Welcome Shae Dashboard Quick Quote New …" at bounding box center [784, 377] width 1568 height 1413
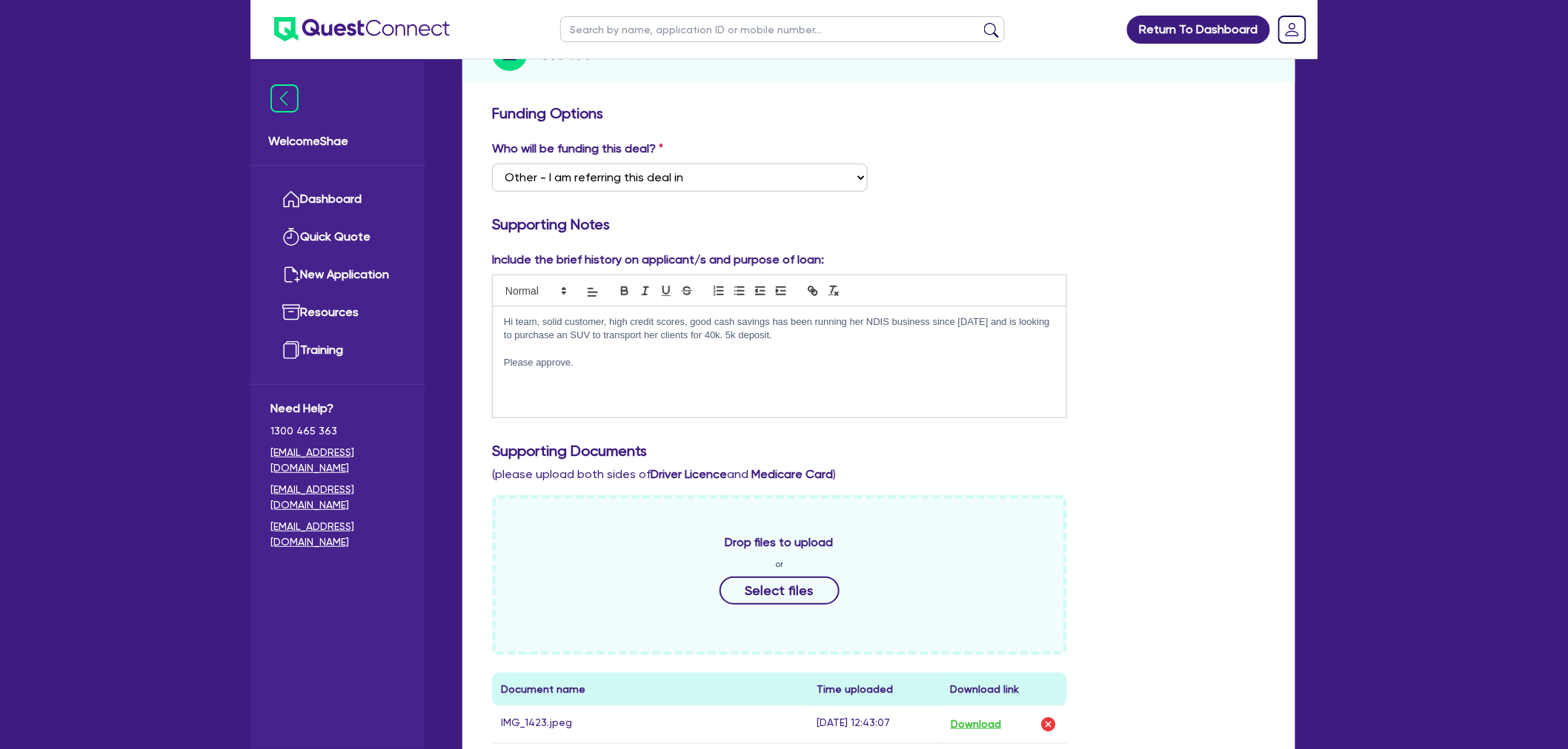
scroll to position [0, 0]
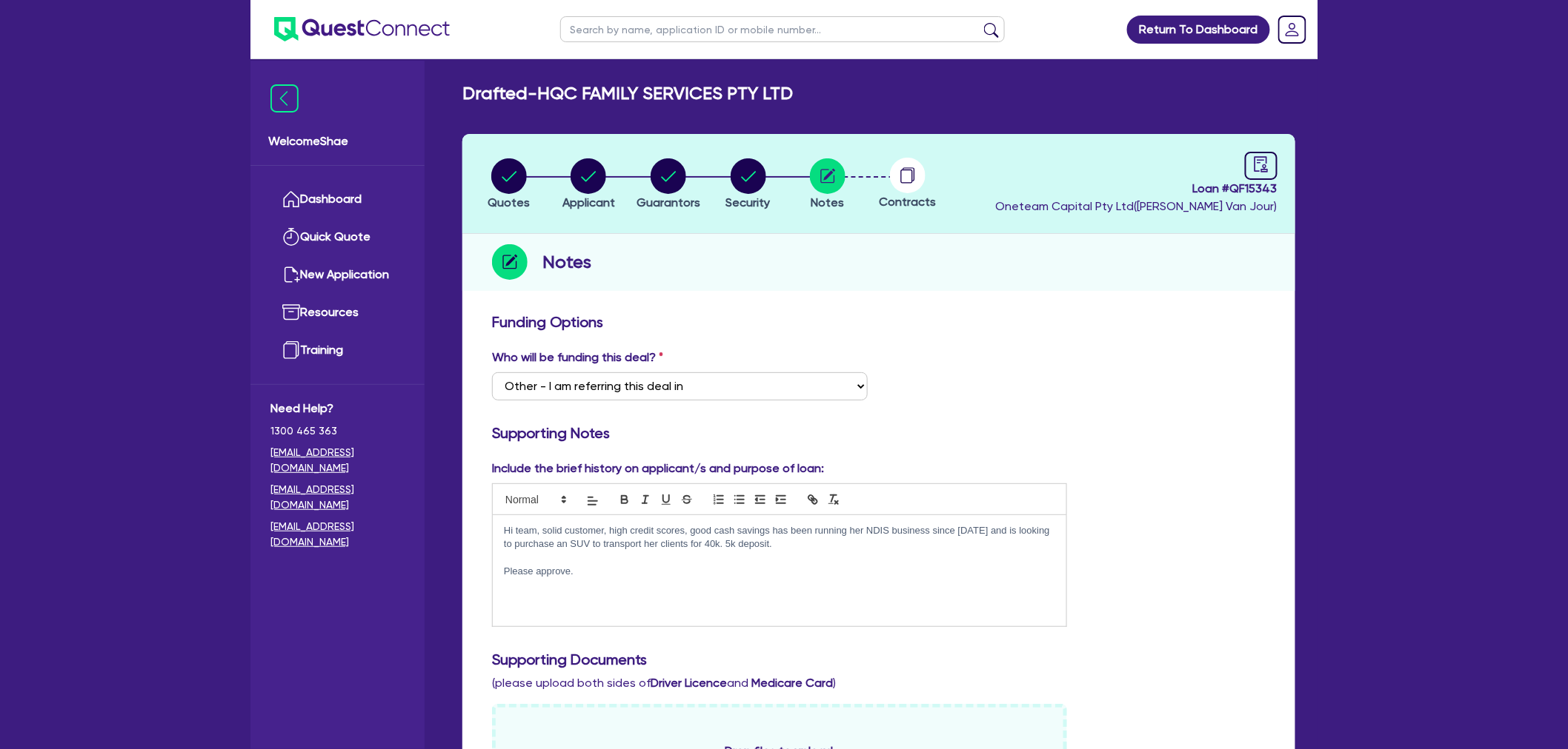
drag, startPoint x: 502, startPoint y: 524, endPoint x: 631, endPoint y: 579, distance: 140.2
click at [631, 579] on div "Hi team, solid customer, high credit scores, good cash savings has been running…" at bounding box center [779, 571] width 574 height 111
copy div "Hi team, solid customer, high credit scores, good cash savings has been running…"
click at [1268, 164] on icon "audit" at bounding box center [1260, 164] width 16 height 16
select select "DRAFTED_NEW"
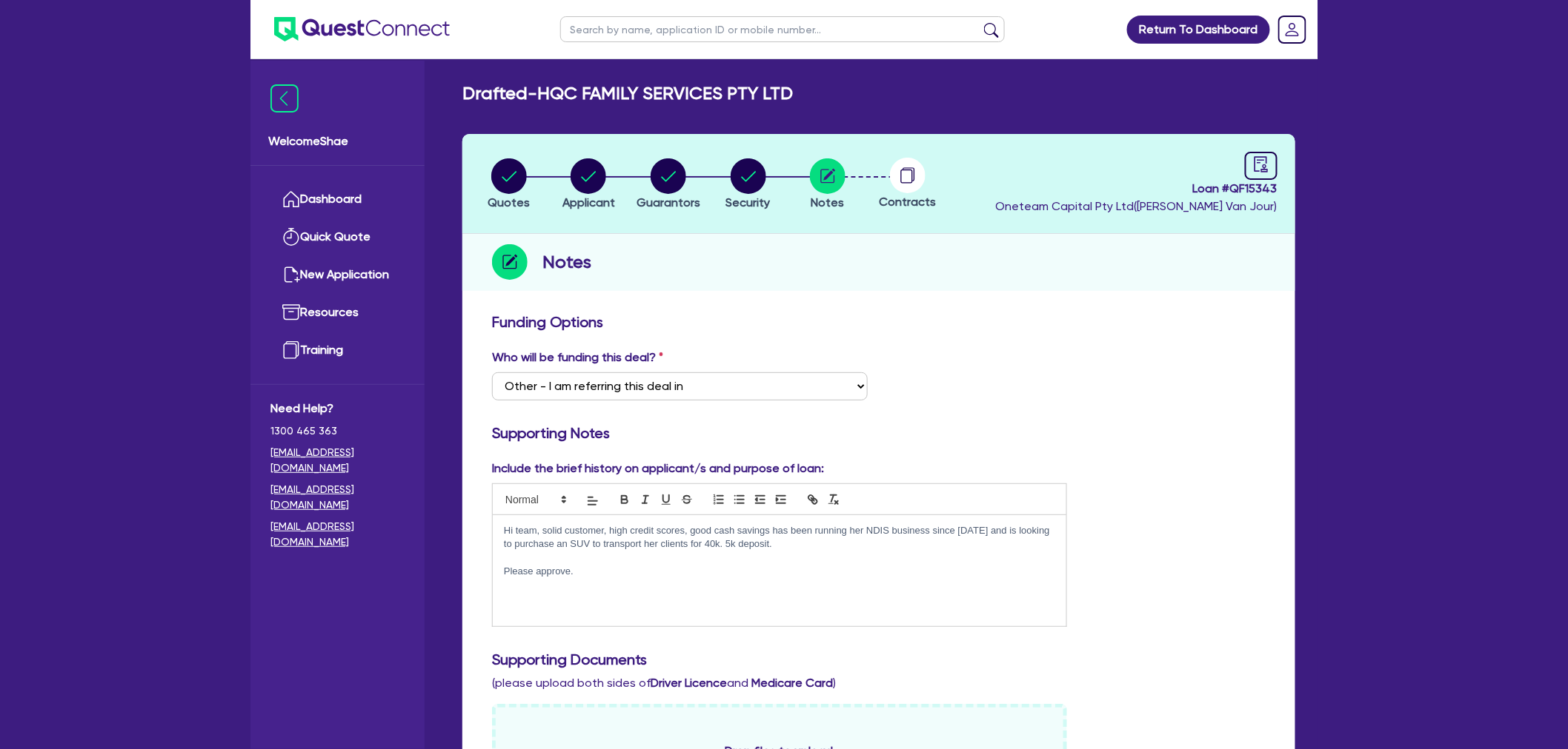
select select "Other"
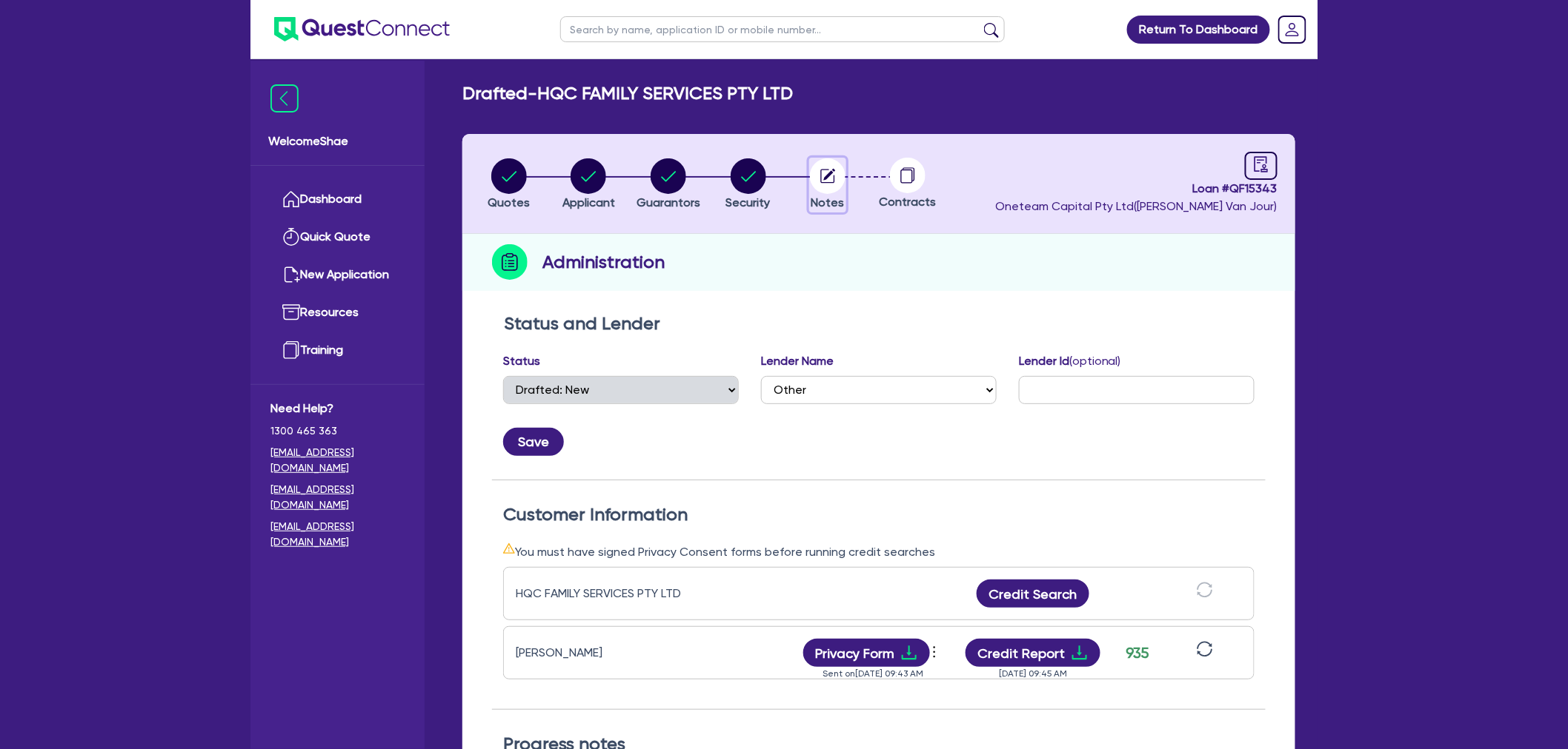
click at [830, 178] on circle "button" at bounding box center [828, 176] width 36 height 36
select select "Other"
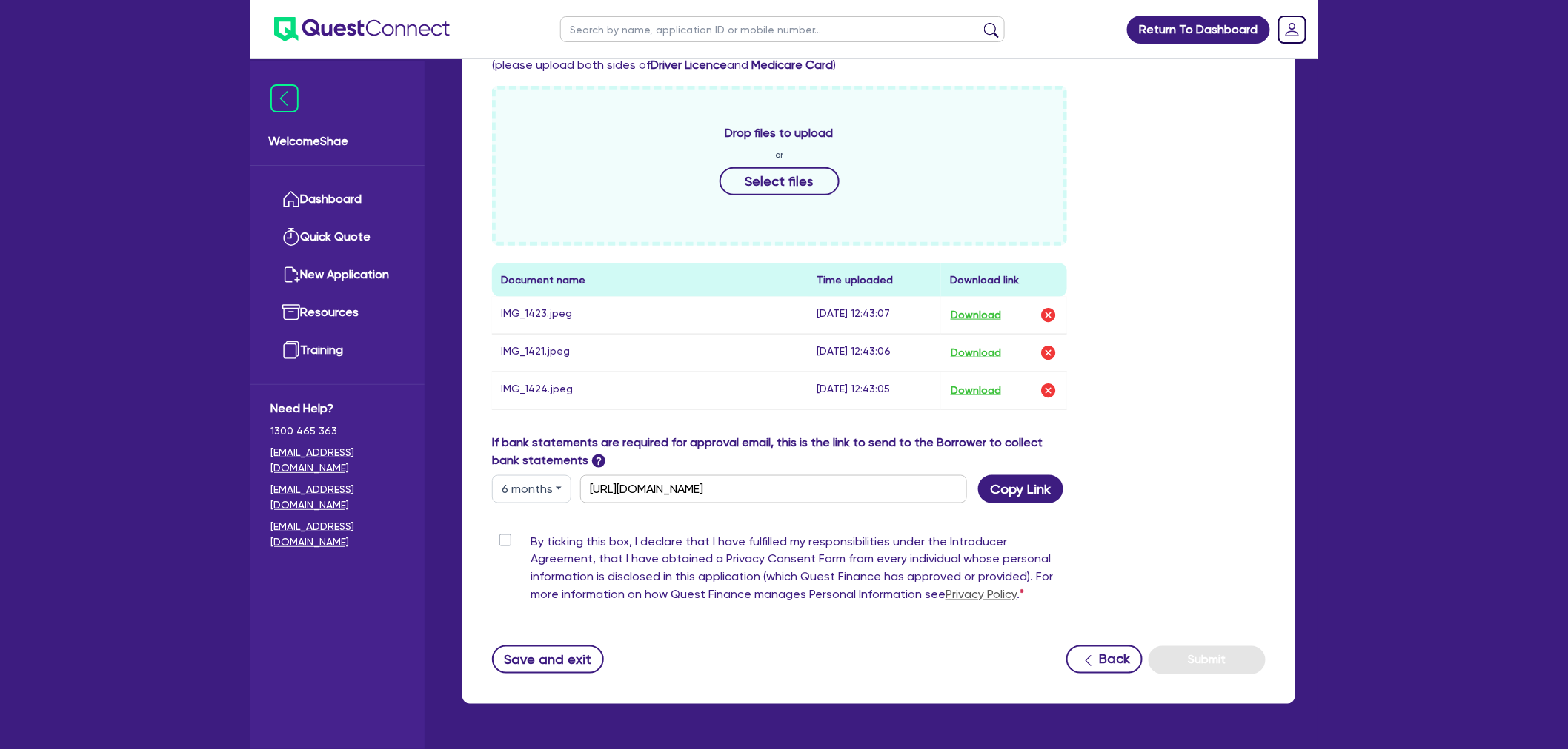
scroll to position [663, 0]
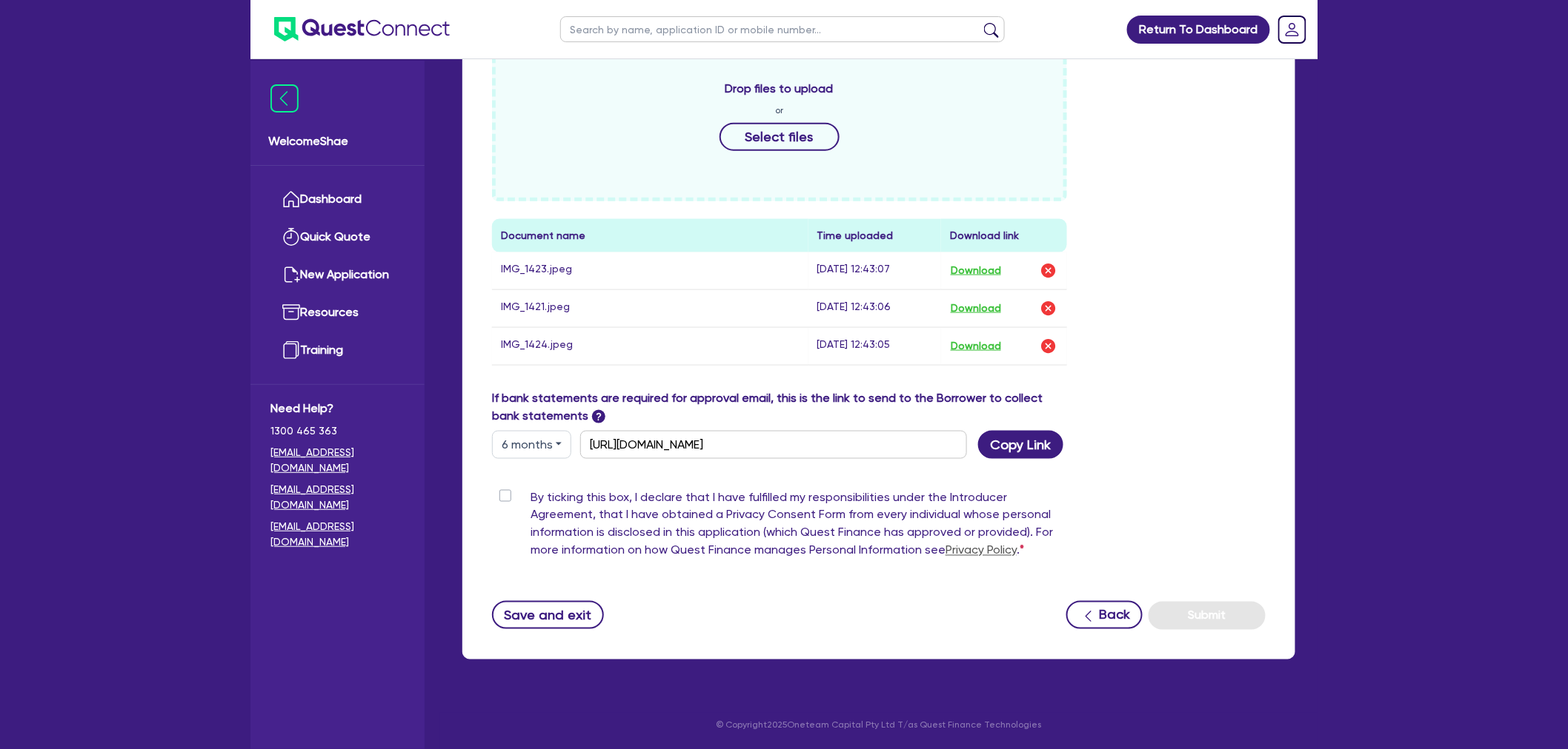
click at [530, 494] on label "By ticking this box, I declare that I have fulfilled my responsibilities under …" at bounding box center [798, 527] width 536 height 77
click at [502, 494] on input "By ticking this box, I declare that I have fulfilled my responsibilities under …" at bounding box center [498, 496] width 12 height 14
checkbox input "true"
click at [1183, 620] on button "Submit" at bounding box center [1206, 615] width 117 height 28
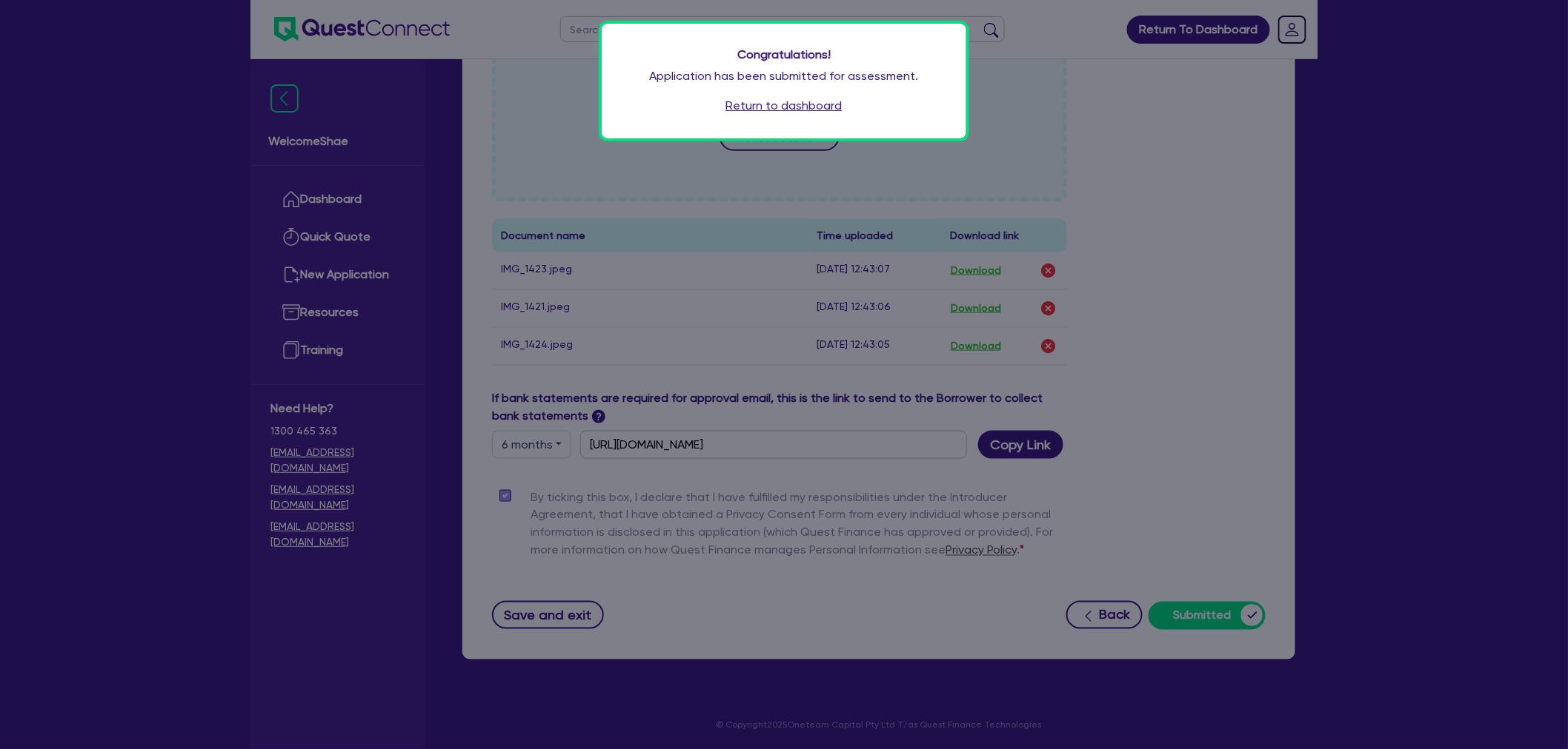
click at [739, 106] on link "Return to dashboard" at bounding box center [784, 106] width 116 height 18
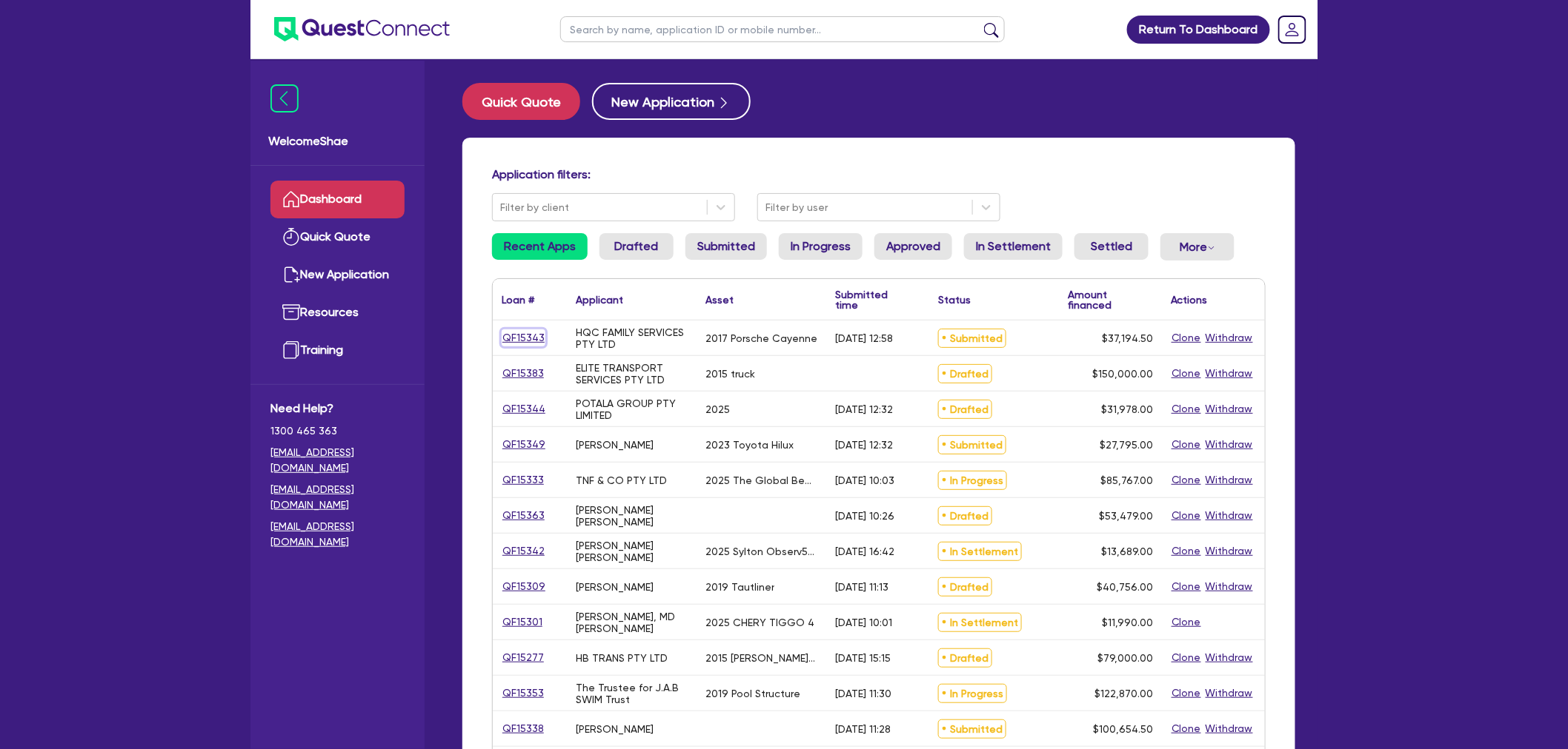
click at [524, 337] on link "QF15343" at bounding box center [523, 338] width 43 height 17
select select "CARS_AND_LIGHT_TRUCKS"
select select "PASSENGER_VEHICLES"
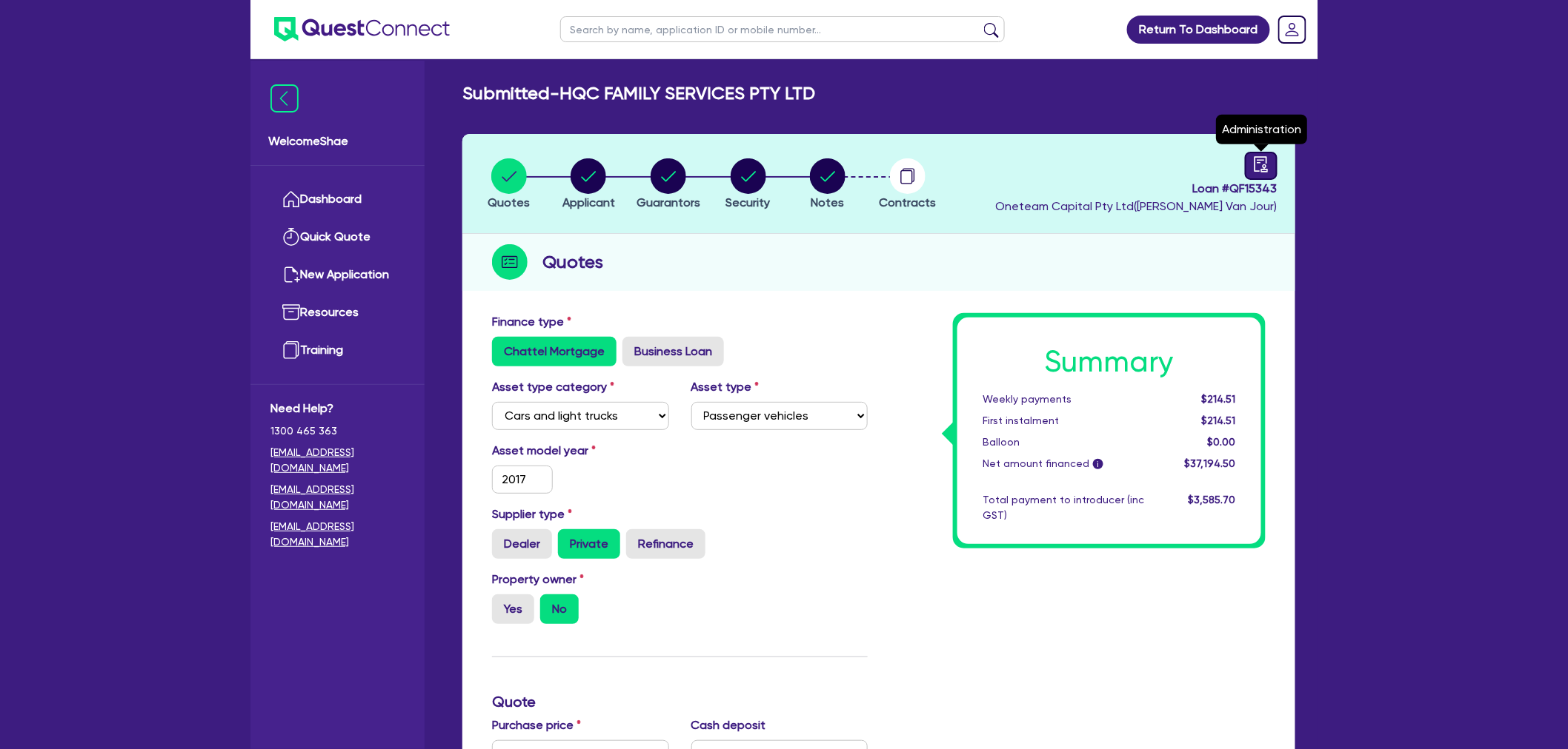
click at [1255, 164] on icon "audit" at bounding box center [1261, 164] width 14 height 15
select select "SUBMITTED_NEW"
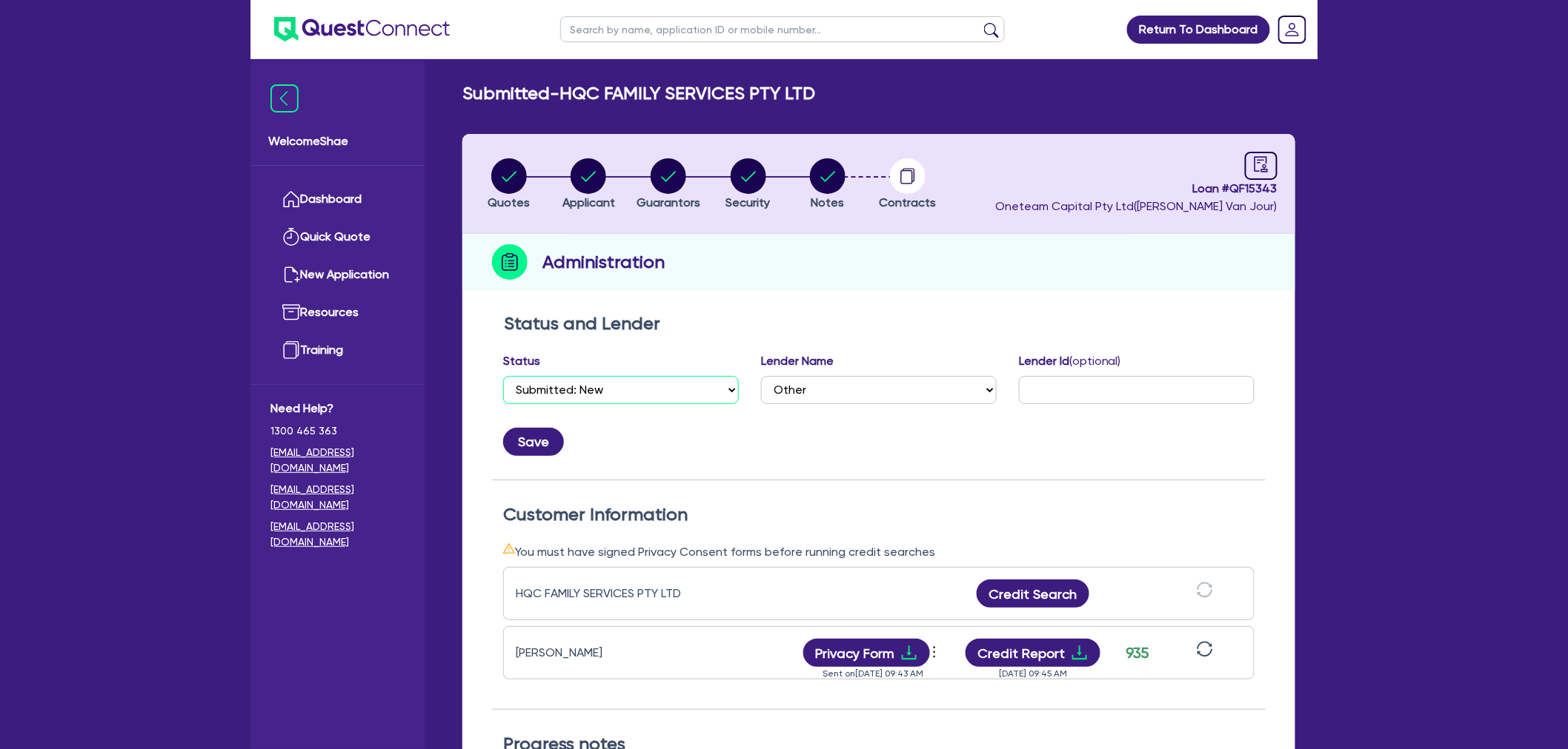
click at [694, 391] on select "Select Quoted Drafted: New Drafted: Amended Submitted: New Submitted: Amended I…" at bounding box center [621, 389] width 235 height 28
click at [697, 389] on select "Select Quoted Drafted: New Drafted: Amended Submitted: New Submitted: Amended I…" at bounding box center [621, 389] width 235 height 28
click at [923, 387] on select "Select AAMF AFS Alex Bank Angle Finance Azora Banjo BigStone BOQ Finance Brande…" at bounding box center [878, 389] width 235 height 28
select select "Azora"
click at [761, 376] on select "Select AAMF AFS Alex Bank Angle Finance Azora Banjo BigStone BOQ Finance Brande…" at bounding box center [878, 389] width 235 height 28
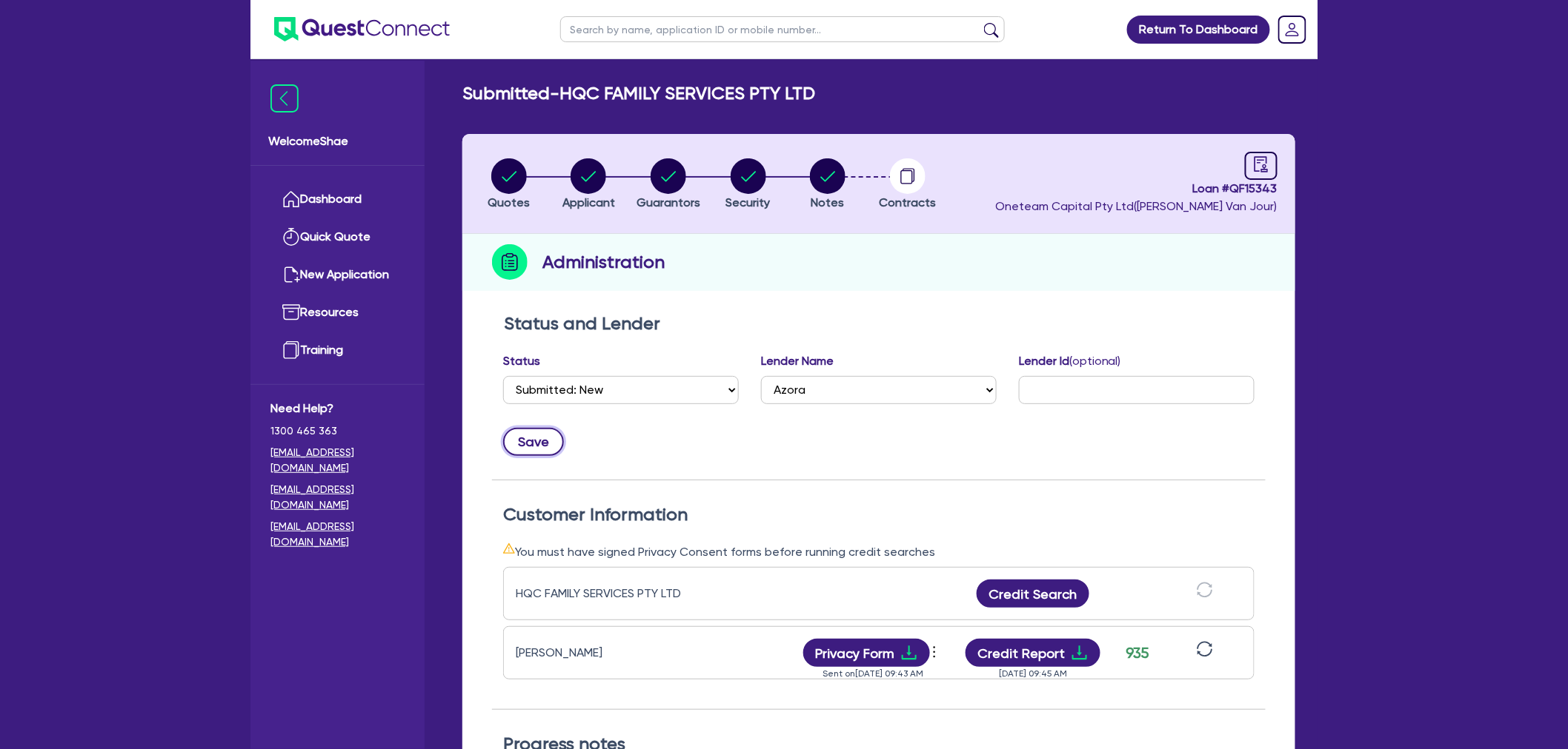
click at [520, 435] on button "Save" at bounding box center [533, 441] width 61 height 28
drag, startPoint x: 1213, startPoint y: 424, endPoint x: 1206, endPoint y: 416, distance: 10.6
click at [1215, 424] on div "Save" at bounding box center [878, 435] width 773 height 40
click at [1184, 397] on input "text" at bounding box center [1137, 389] width 235 height 28
paste input "1727706"
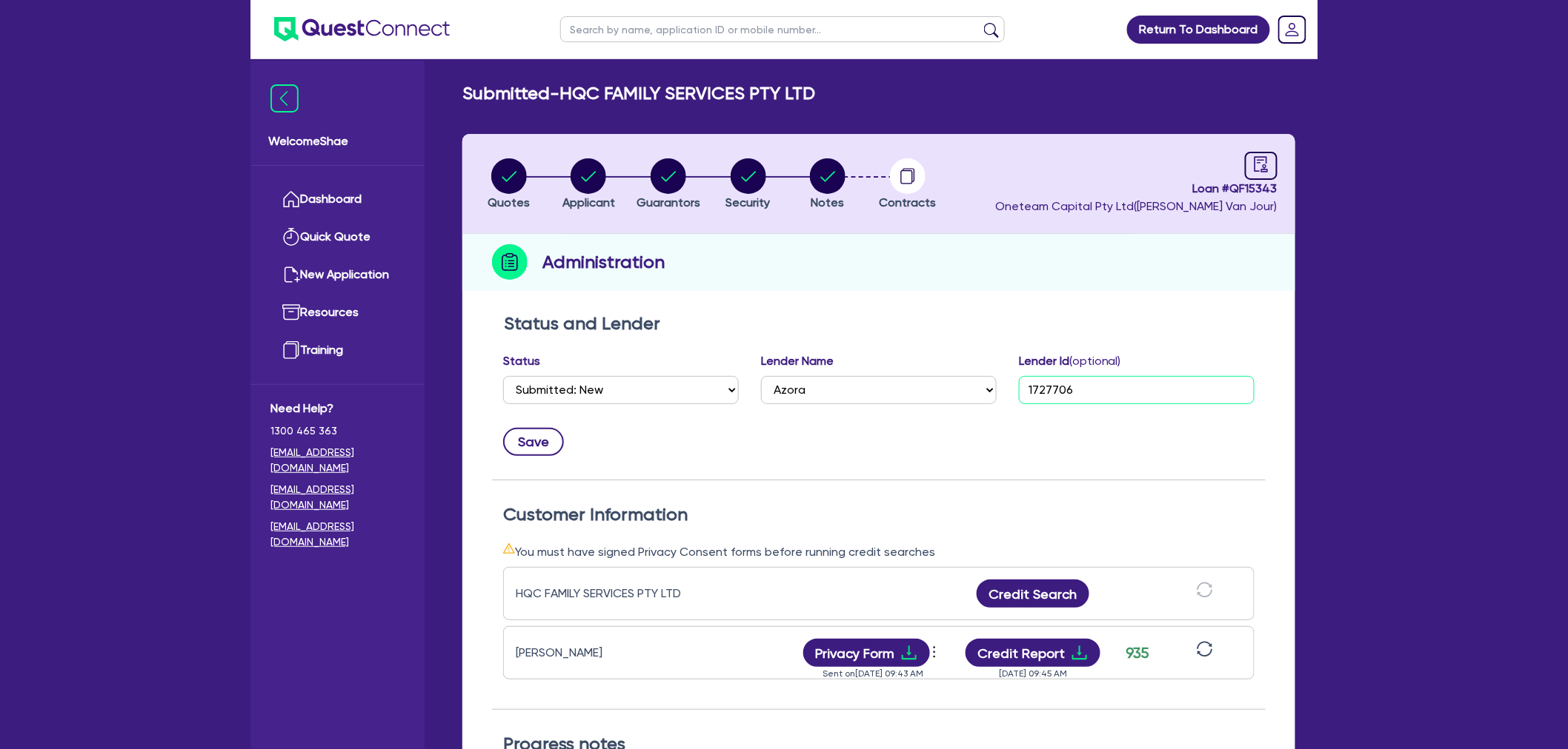
type input "1727706"
click at [523, 437] on button "Save" at bounding box center [533, 441] width 61 height 28
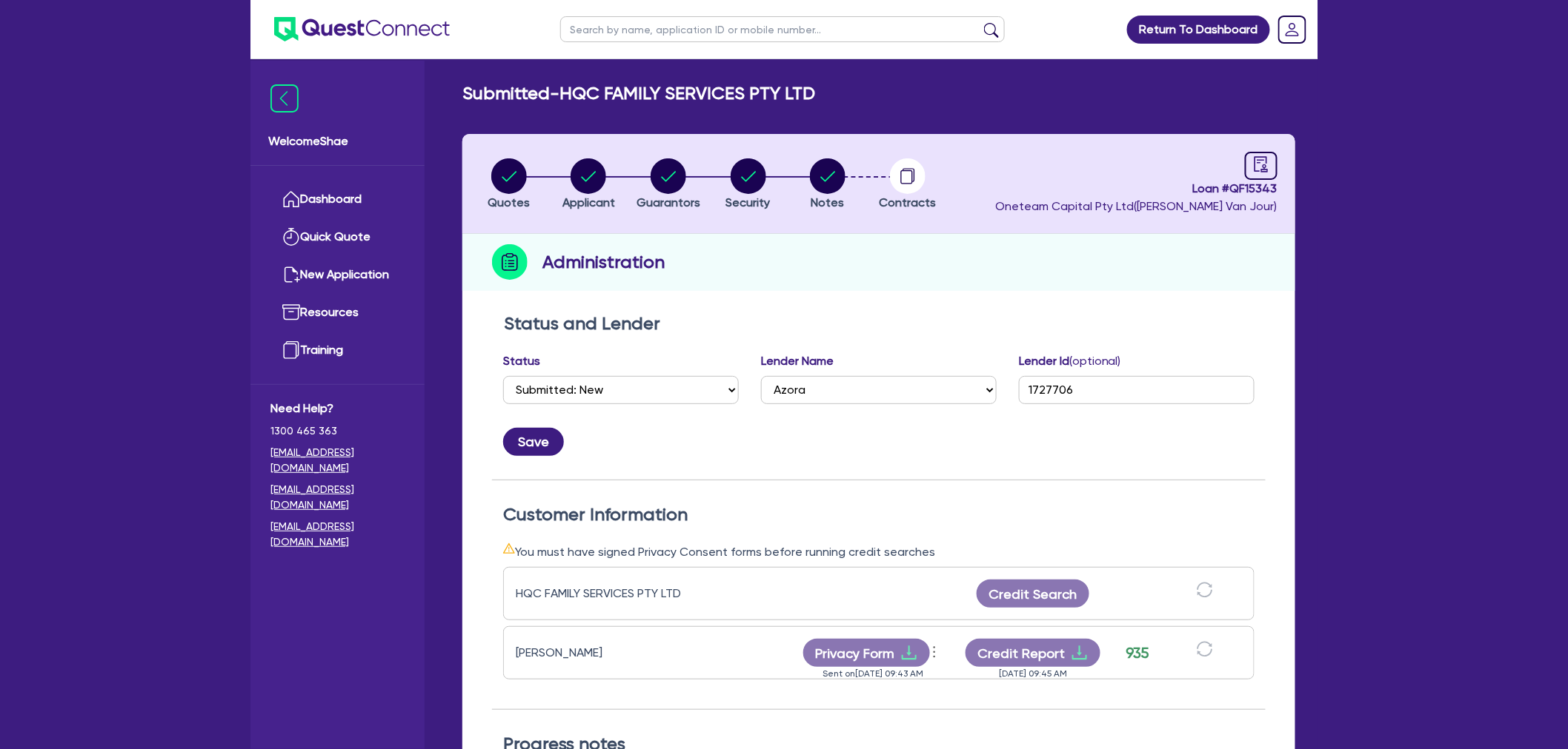
click at [671, 446] on div "Save" at bounding box center [878, 435] width 773 height 40
